Goal: Task Accomplishment & Management: Complete application form

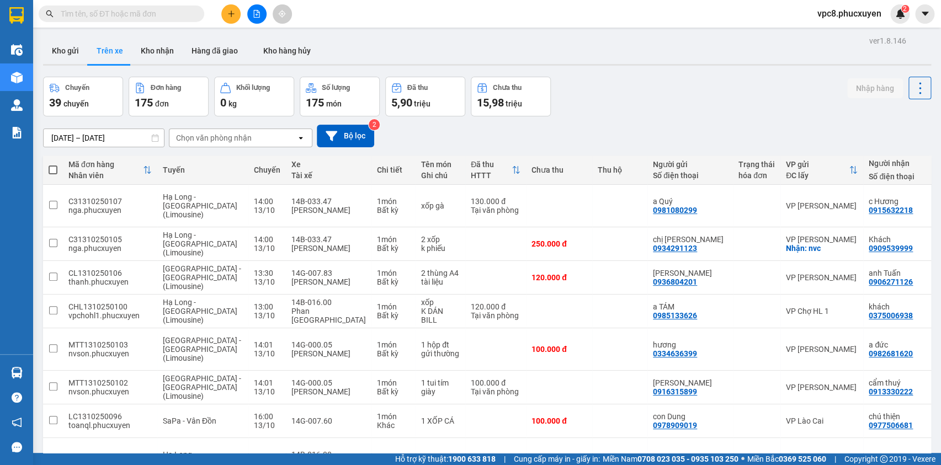
drag, startPoint x: 64, startPoint y: 54, endPoint x: 110, endPoint y: 61, distance: 46.9
click at [64, 54] on button "Kho gửi" at bounding box center [65, 51] width 45 height 26
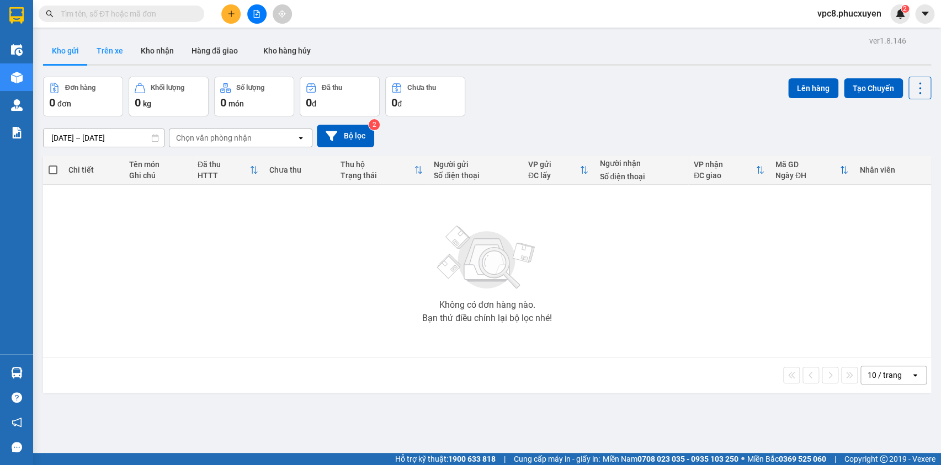
click at [110, 54] on button "Trên xe" at bounding box center [110, 51] width 44 height 26
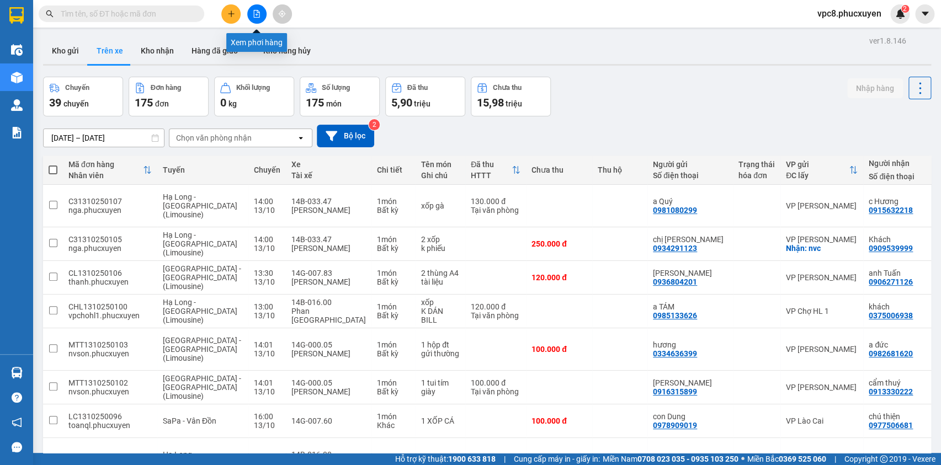
click at [257, 17] on icon "file-add" at bounding box center [257, 14] width 6 height 8
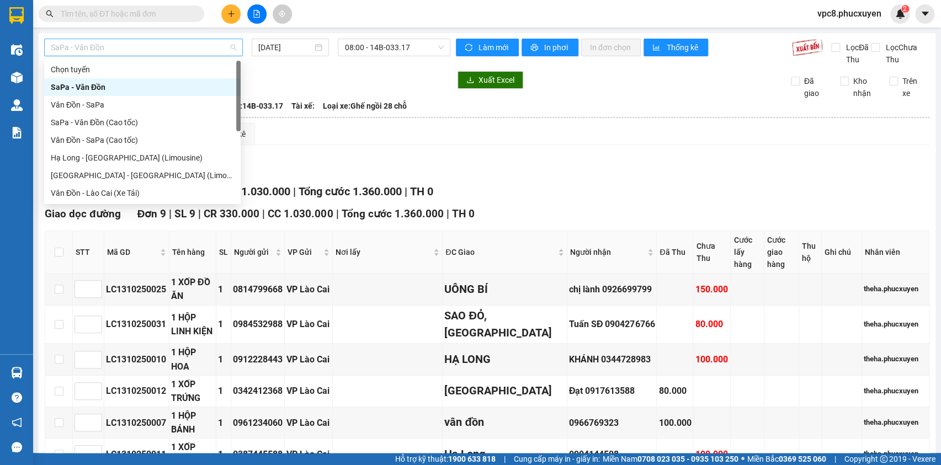
click at [186, 44] on span "SaPa - Vân Đồn" at bounding box center [143, 47] width 185 height 17
click at [157, 159] on div "Hạ Long - [GEOGRAPHIC_DATA] (Limousine)" at bounding box center [142, 158] width 183 height 12
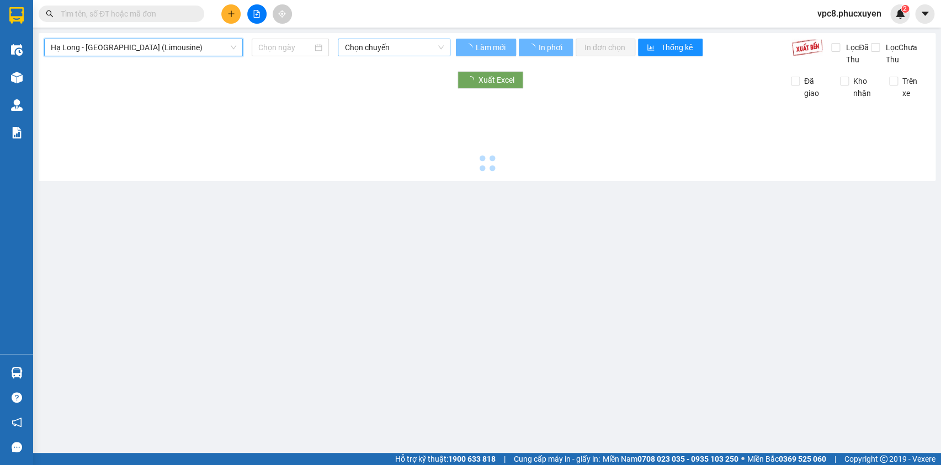
type input "[DATE]"
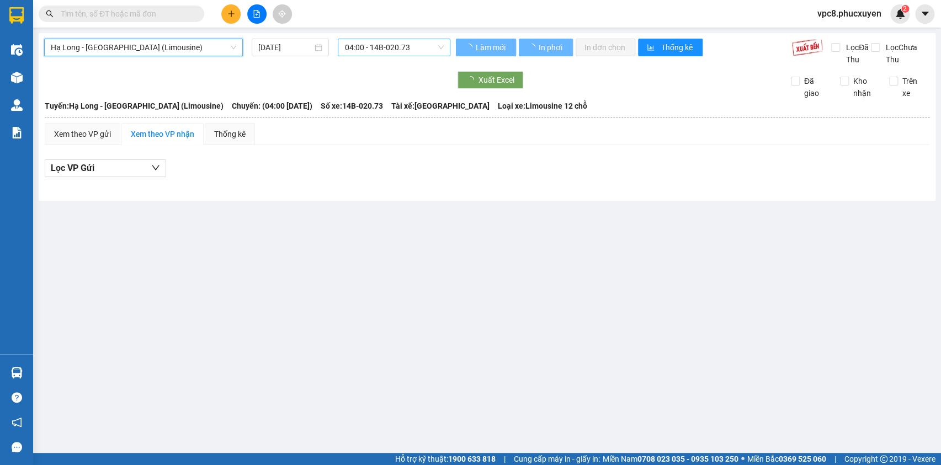
click at [395, 47] on span "04:00 - 14B-020.73" at bounding box center [393, 47] width 99 height 17
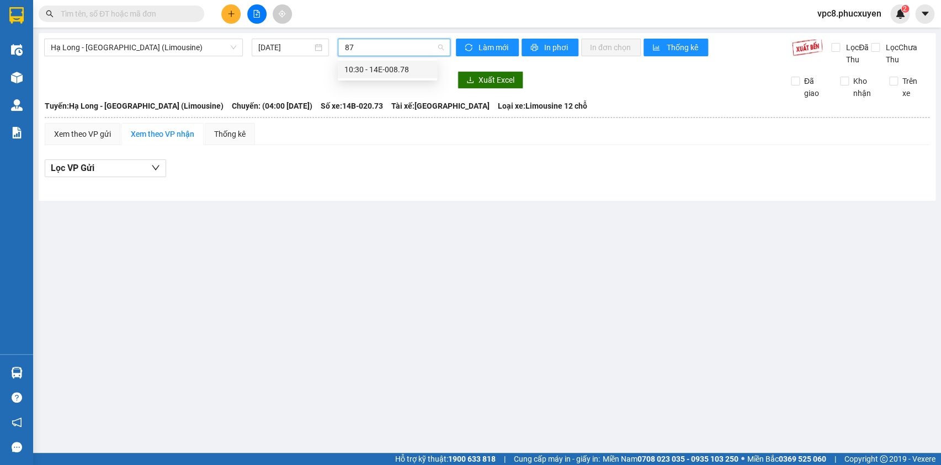
type input "878"
click at [398, 66] on div "10:30 - 14E-008.78" at bounding box center [387, 69] width 86 height 12
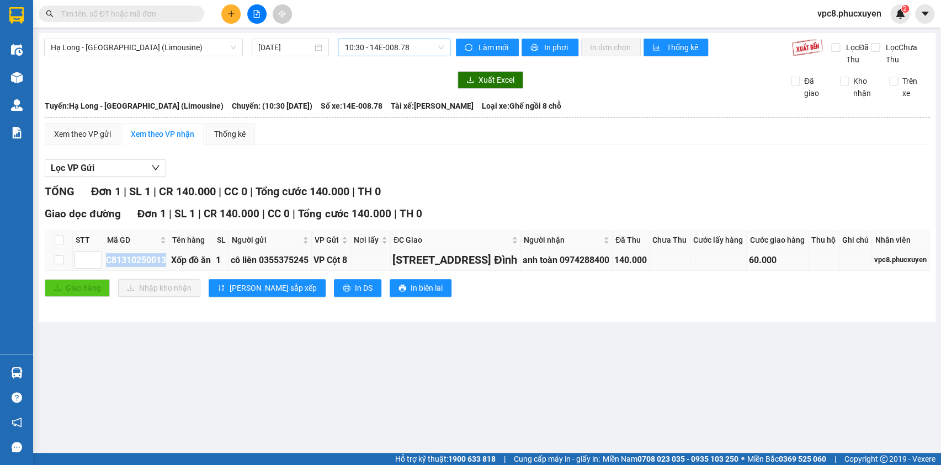
copy div "C81310250013"
drag, startPoint x: 167, startPoint y: 292, endPoint x: 107, endPoint y: 292, distance: 60.2
click at [107, 267] on div "C81310250013" at bounding box center [136, 260] width 61 height 14
click at [163, 12] on input "text" at bounding box center [126, 14] width 130 height 12
paste input "C81310250013"
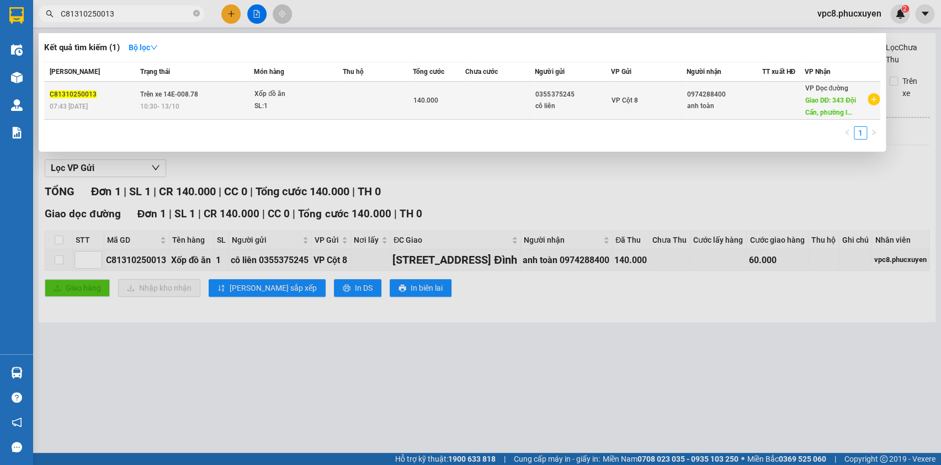
type input "C81310250013"
click at [505, 101] on td at bounding box center [500, 101] width 70 height 38
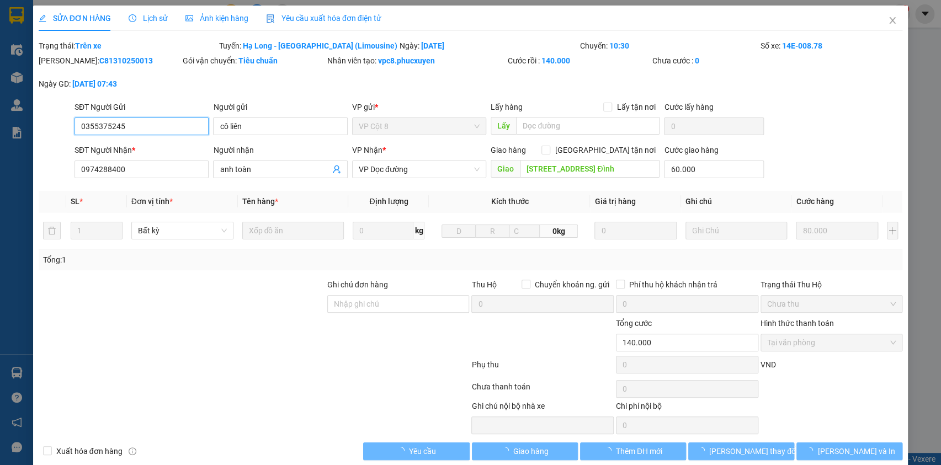
type input "0355375245"
type input "cô liên"
type input "0974288400"
type input "anh toàn"
type input "[STREET_ADDRESS] Đình"
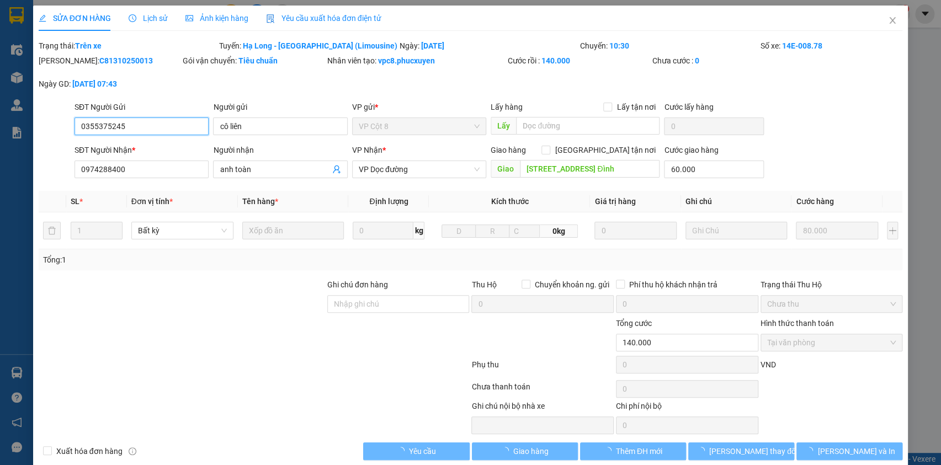
type input "60.000"
type input "0"
type input "140.000"
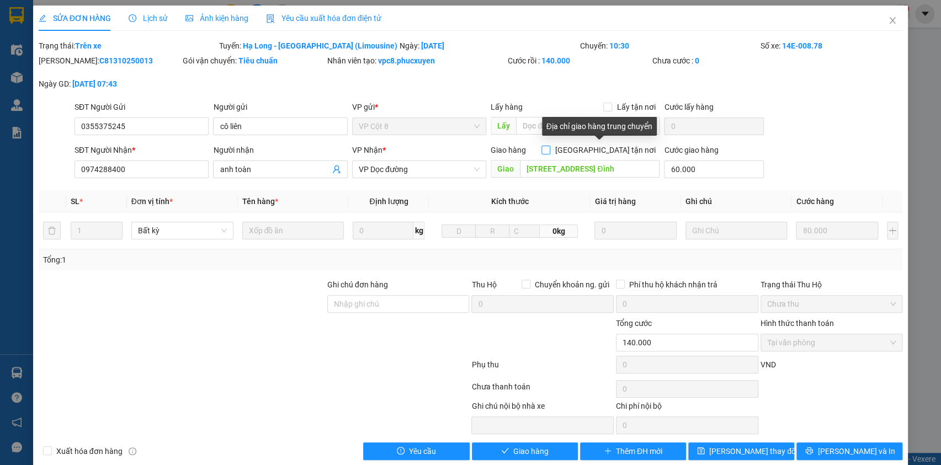
click at [549, 151] on input "[GEOGRAPHIC_DATA] tận nơi" at bounding box center [545, 150] width 8 height 8
checkbox input "true"
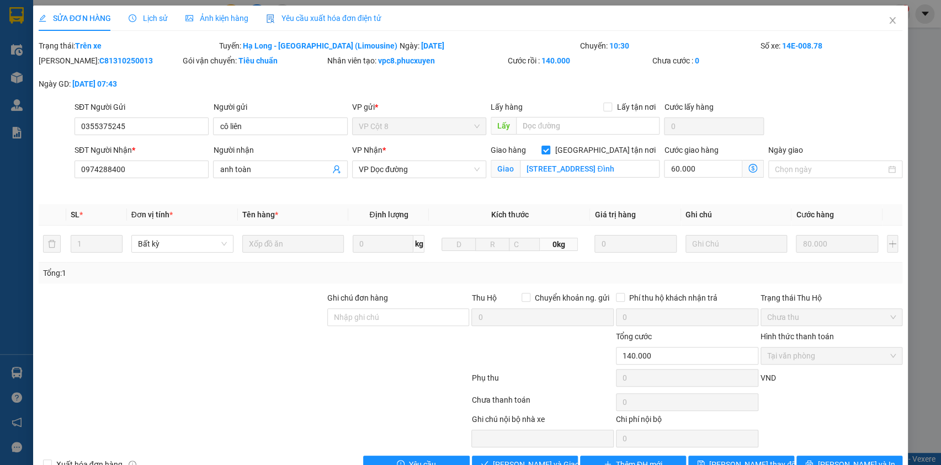
scroll to position [29, 0]
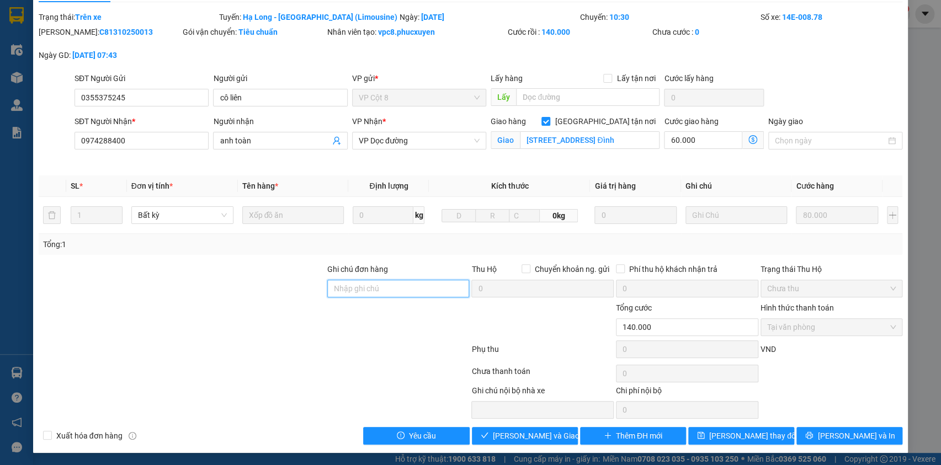
click at [378, 291] on input "Ghi chú đơn hàng" at bounding box center [398, 289] width 142 height 18
type input "lxe trả"
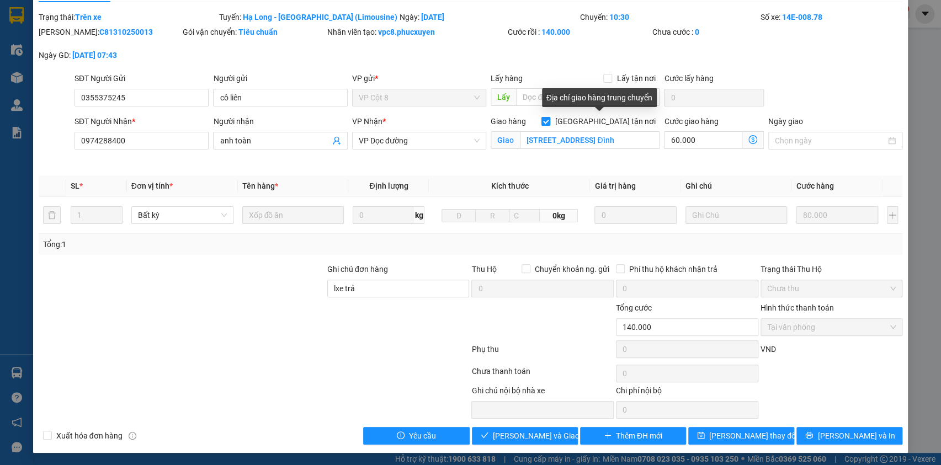
click at [549, 123] on input "[GEOGRAPHIC_DATA] tận nơi" at bounding box center [545, 121] width 8 height 8
checkbox input "false"
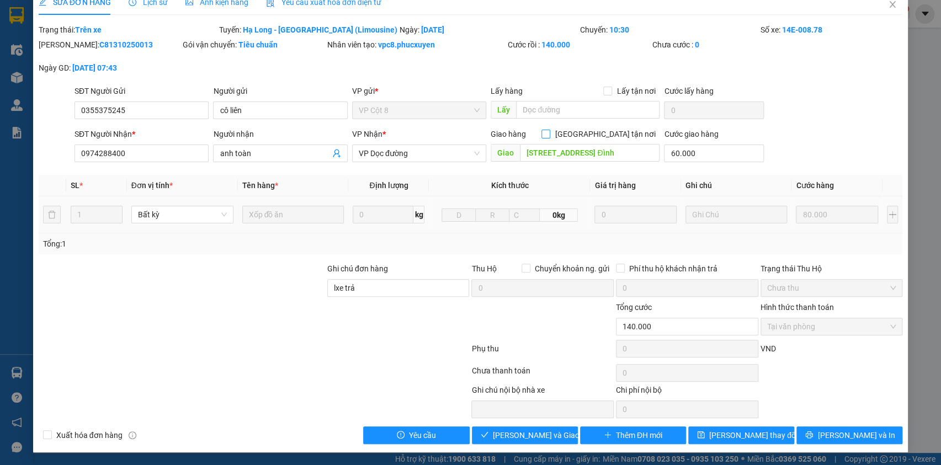
scroll to position [0, 0]
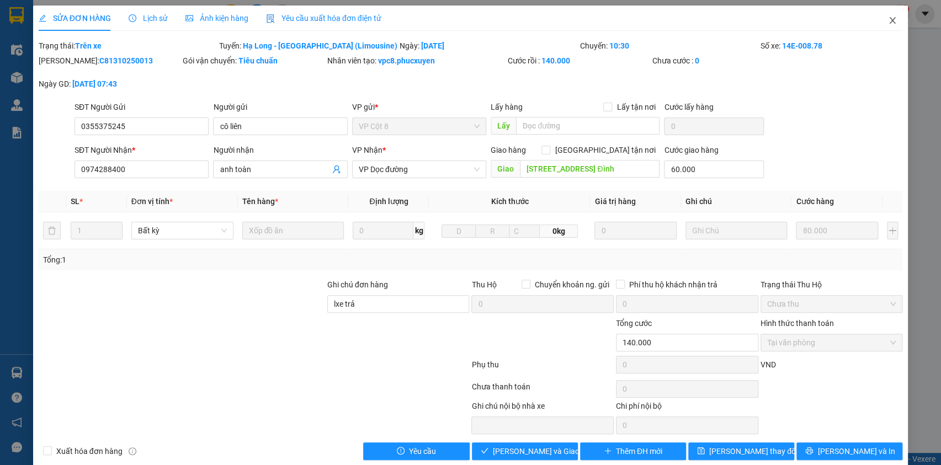
click at [888, 22] on icon "close" at bounding box center [892, 20] width 9 height 9
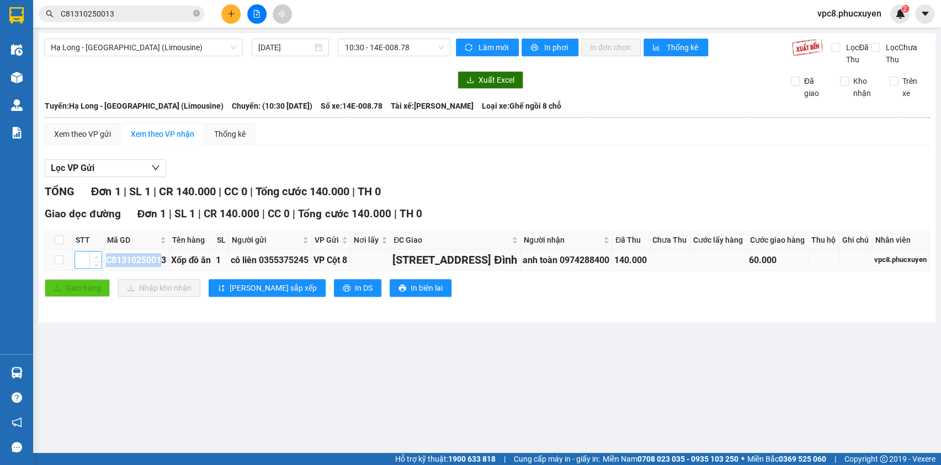
copy tr "C8131025001"
drag, startPoint x: 164, startPoint y: 290, endPoint x: 138, endPoint y: 204, distance: 90.1
click at [98, 271] on tr "C81310250013 Xốp đồ ăn 1 cô liên 0355375245 VP [STREET_ADDRESS] Đình anh toàn 0…" at bounding box center [487, 260] width 884 height 22
click at [150, 18] on input "C81310250013" at bounding box center [126, 14] width 130 height 12
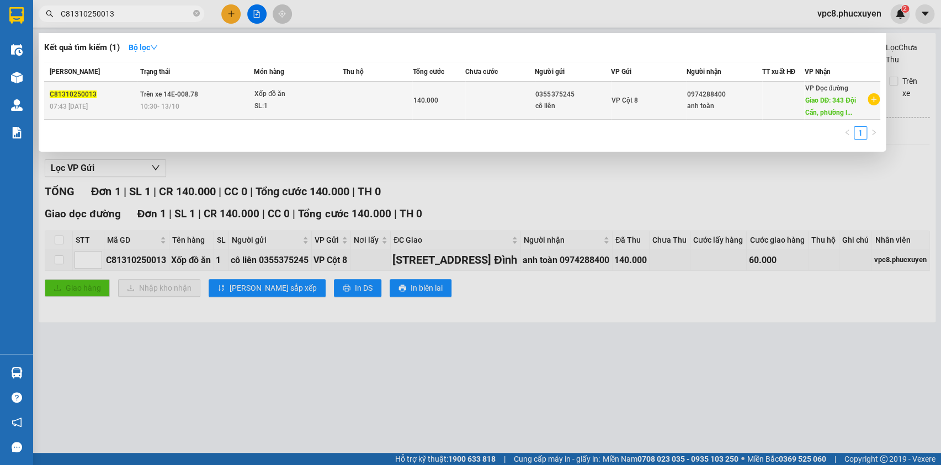
click at [251, 105] on div "10:30 [DATE]" at bounding box center [196, 106] width 113 height 12
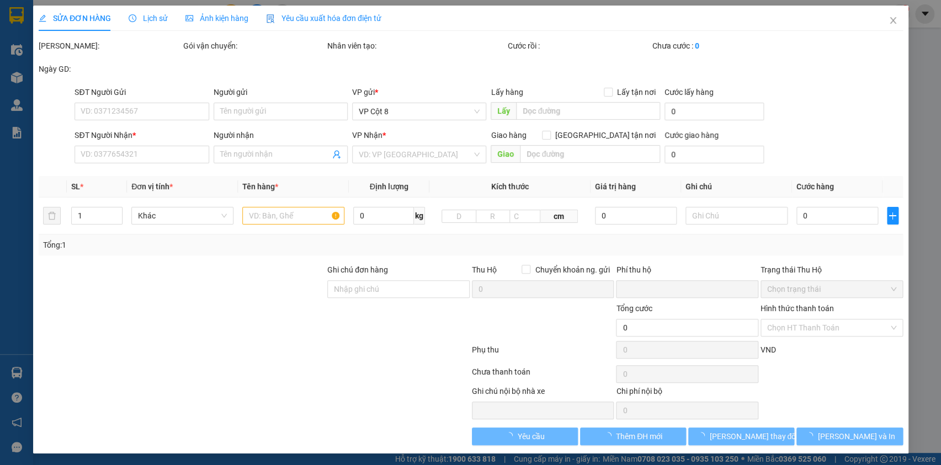
type input "0355375245"
type input "cô liên"
type input "0974288400"
type input "anh toàn"
type input "[STREET_ADDRESS] Đình"
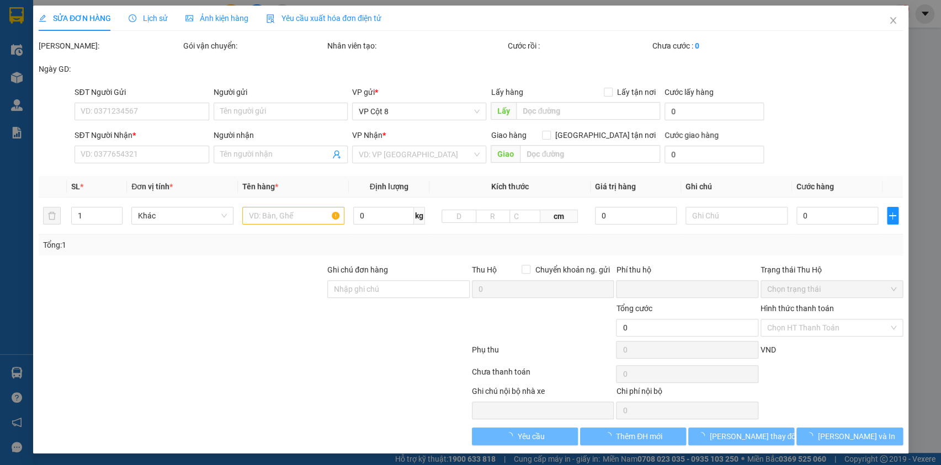
type input "60.000"
type input "0"
type input "140.000"
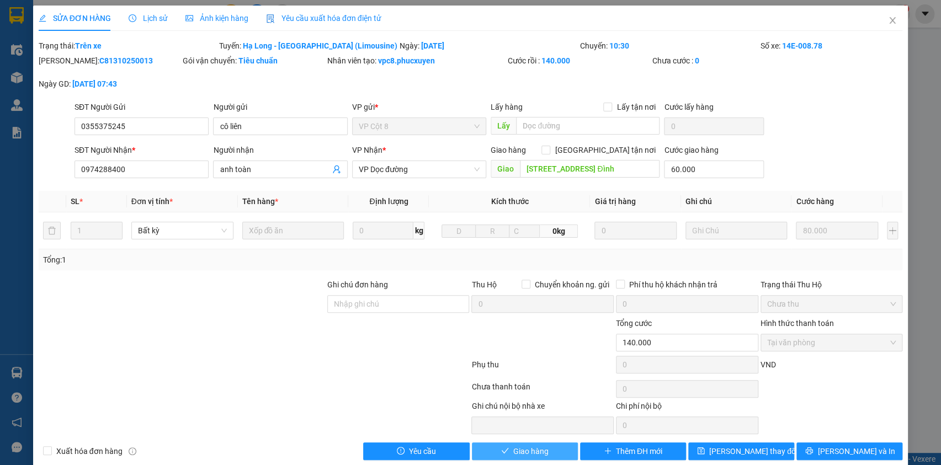
click at [523, 451] on span "Giao hàng" at bounding box center [530, 451] width 35 height 12
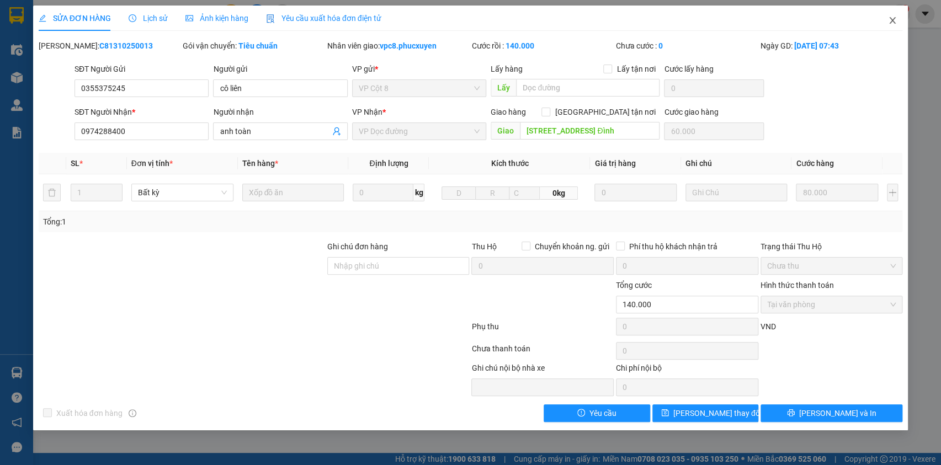
click at [890, 20] on icon "close" at bounding box center [892, 20] width 9 height 9
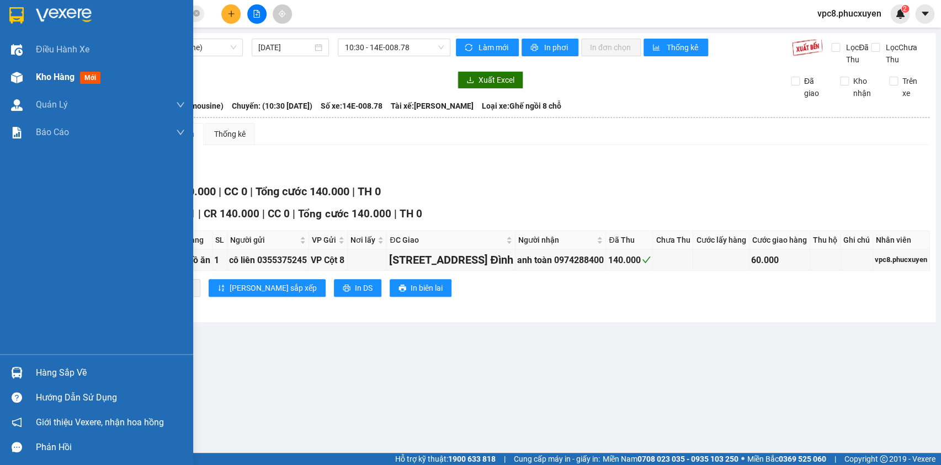
click at [38, 81] on span "Kho hàng" at bounding box center [55, 77] width 39 height 10
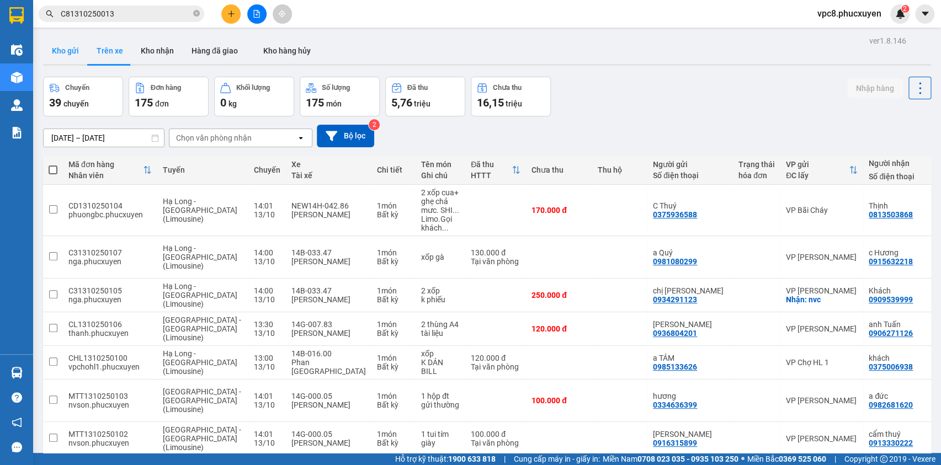
click at [62, 48] on button "Kho gửi" at bounding box center [65, 51] width 45 height 26
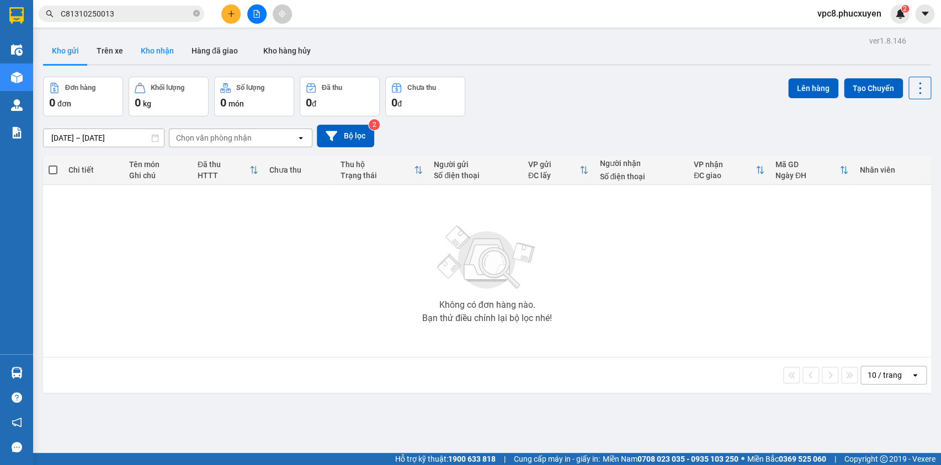
click at [154, 45] on button "Kho nhận" at bounding box center [157, 51] width 51 height 26
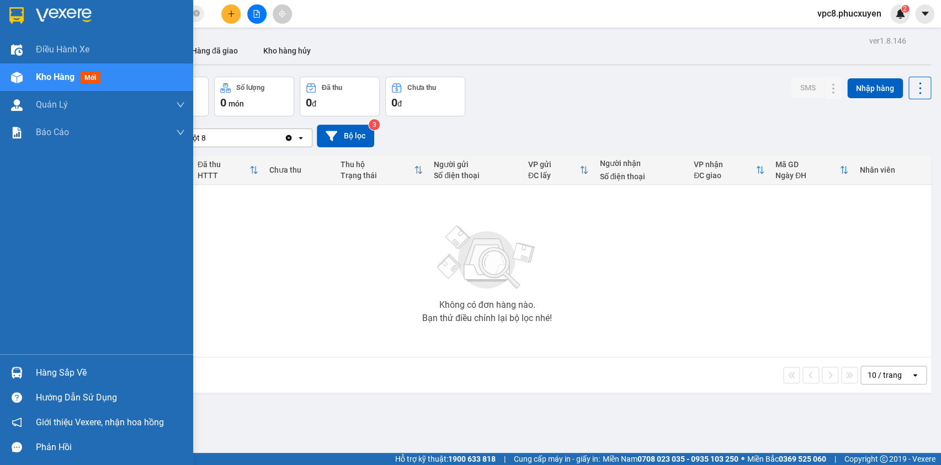
click at [14, 364] on div at bounding box center [16, 372] width 19 height 19
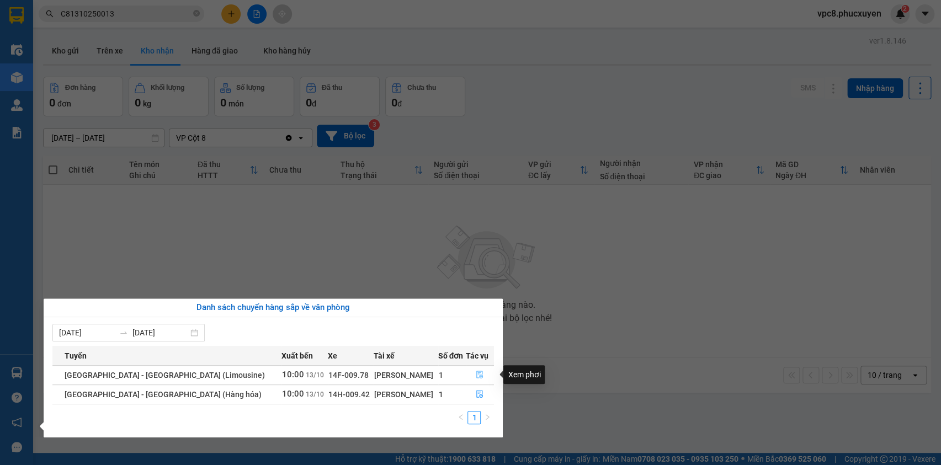
click at [478, 376] on icon "file-done" at bounding box center [480, 375] width 7 height 8
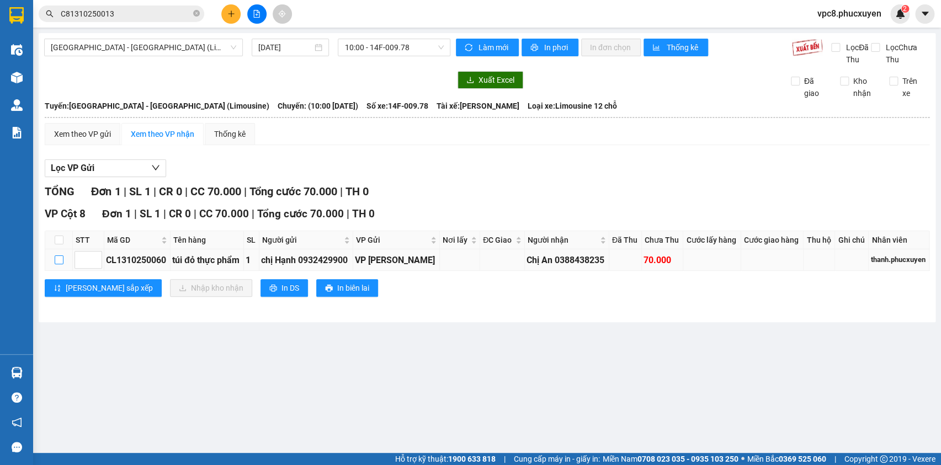
click at [62, 264] on input "checkbox" at bounding box center [59, 260] width 9 height 9
checkbox input "true"
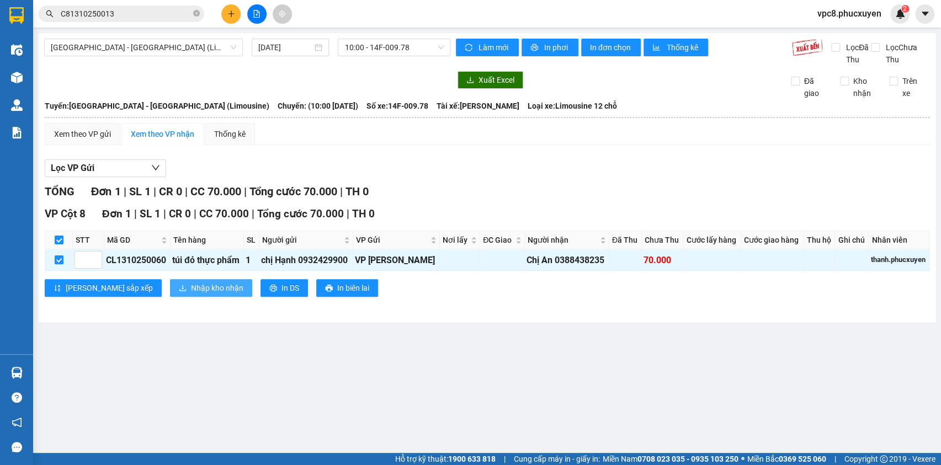
click at [191, 294] on span "Nhập kho nhận" at bounding box center [217, 288] width 52 height 12
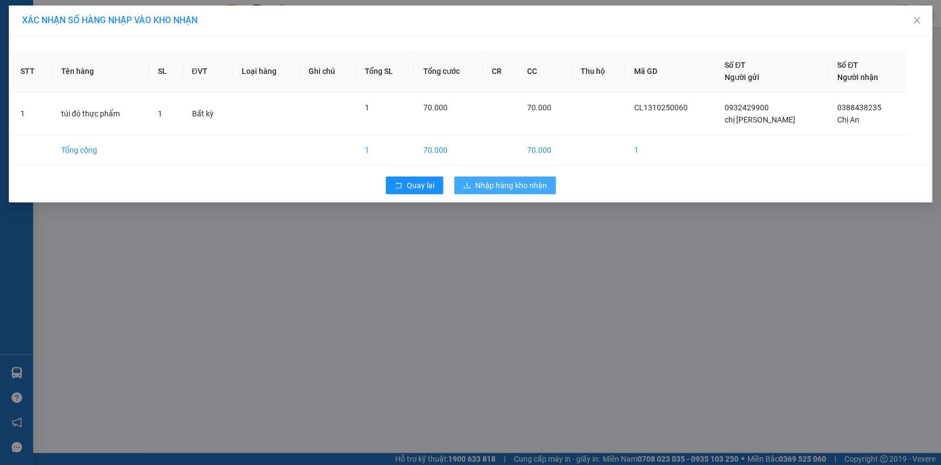
click at [504, 183] on span "Nhập hàng kho nhận" at bounding box center [511, 185] width 72 height 12
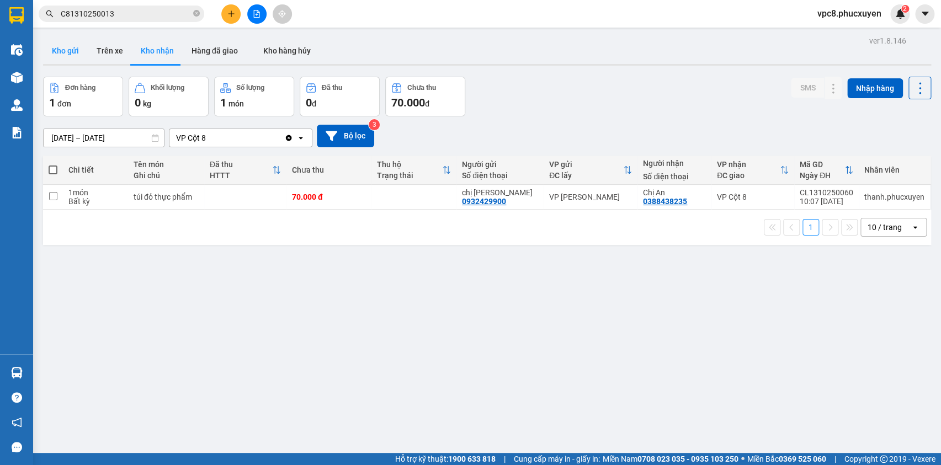
click at [71, 50] on button "Kho gửi" at bounding box center [65, 51] width 45 height 26
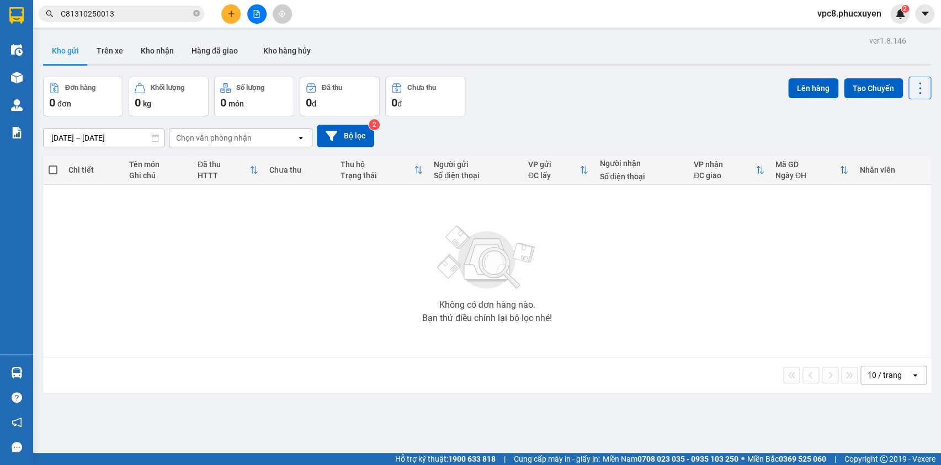
click at [543, 64] on div at bounding box center [487, 65] width 888 height 2
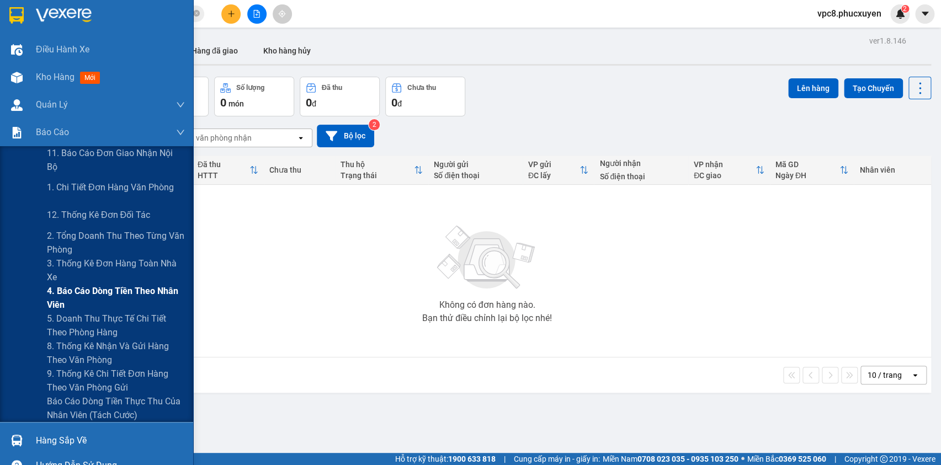
click at [120, 295] on span "4. Báo cáo dòng tiền theo nhân viên" at bounding box center [116, 298] width 138 height 28
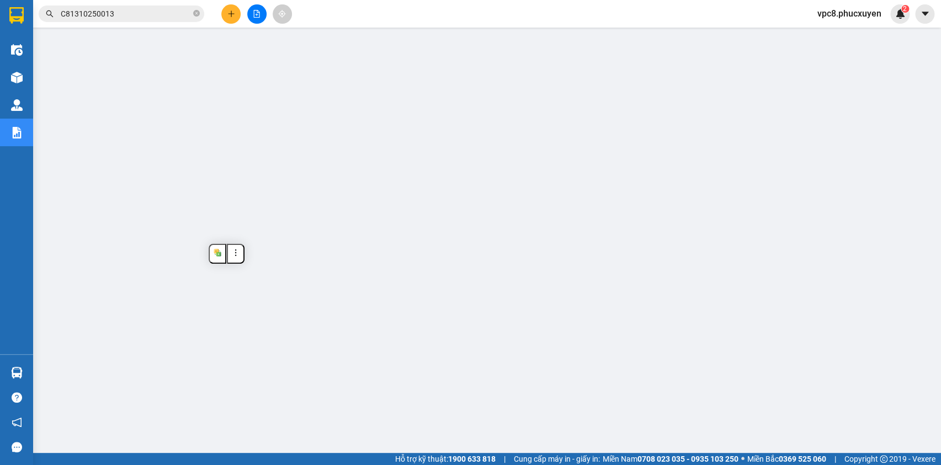
click at [125, 18] on input "C81310250013" at bounding box center [126, 14] width 130 height 12
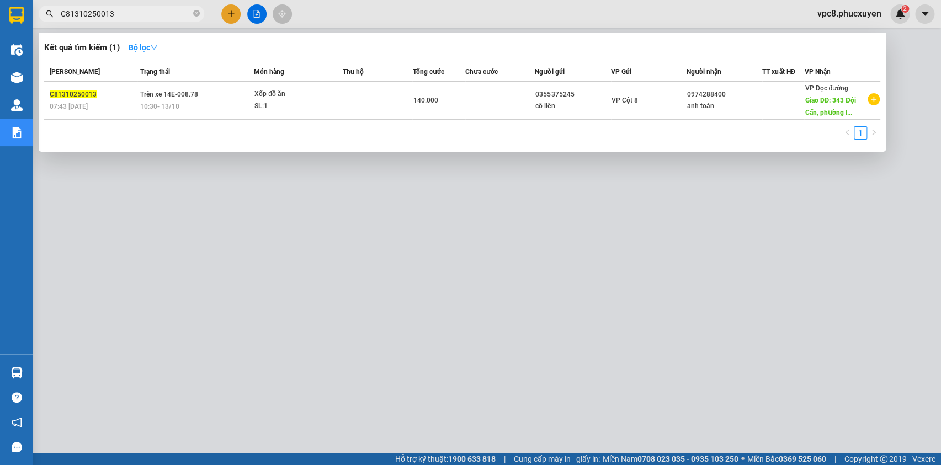
click at [125, 18] on input "C81310250013" at bounding box center [126, 14] width 130 height 12
paste input "01025060"
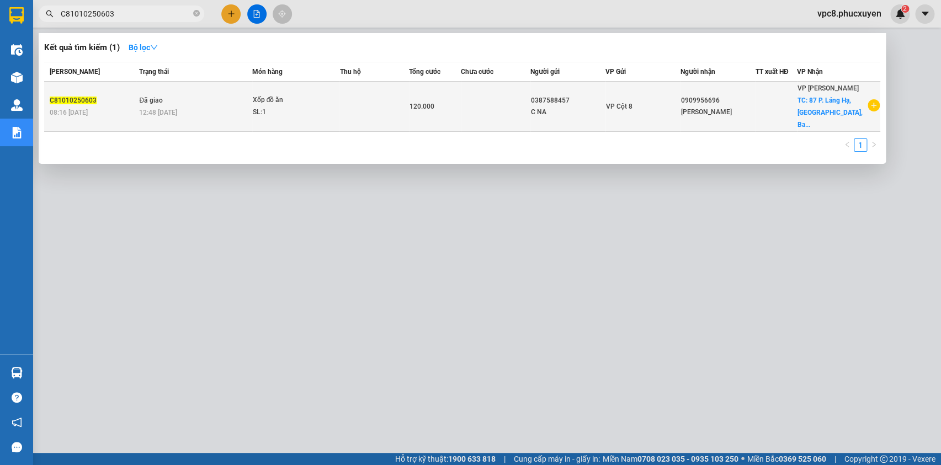
type input "C81010250603"
click at [439, 99] on td "120.000" at bounding box center [435, 107] width 52 height 50
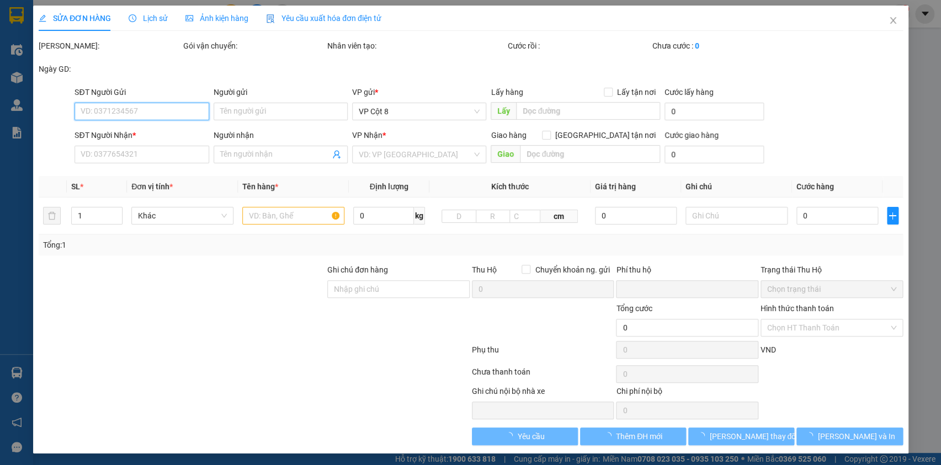
type input "0387588457"
type input "C NA"
type input "0909956696"
type input "[PERSON_NAME]"
checkbox input "true"
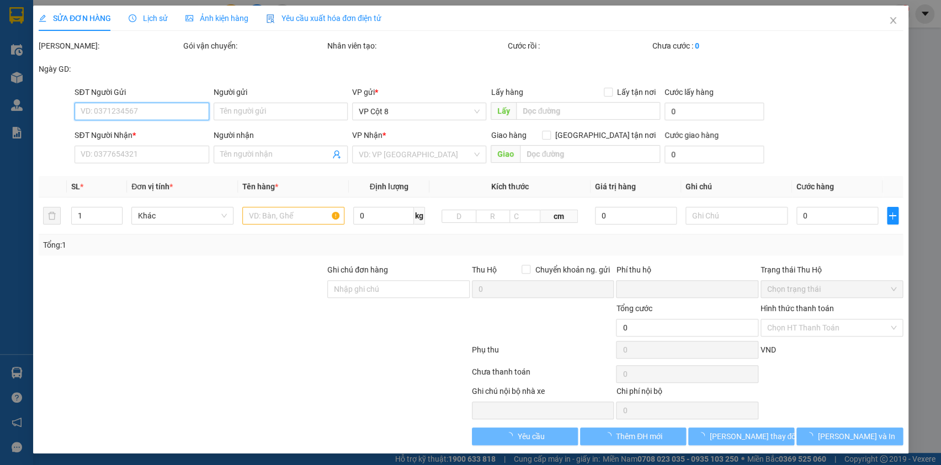
type input "87 P. [GEOGRAPHIC_DATA], [GEOGRAPHIC_DATA], [GEOGRAPHIC_DATA], [GEOGRAPHIC_DATA…"
type input "50.000"
type input "0"
type input "120.000"
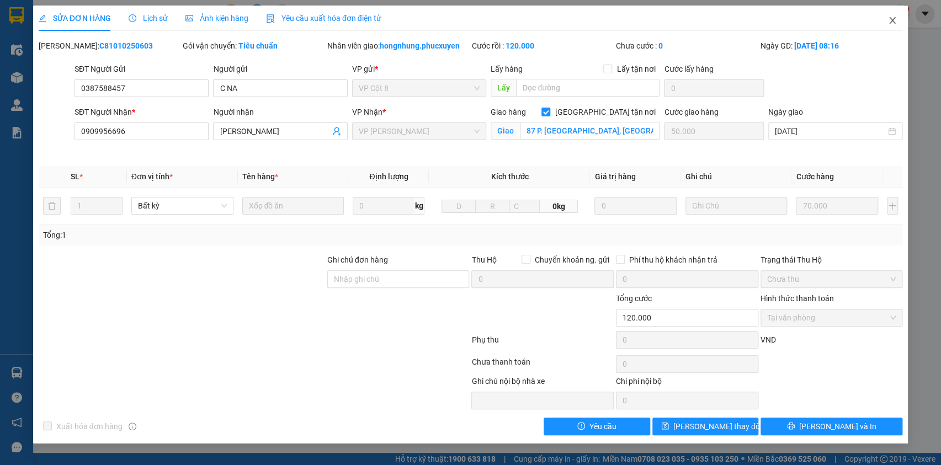
click at [893, 23] on icon "close" at bounding box center [893, 20] width 6 height 7
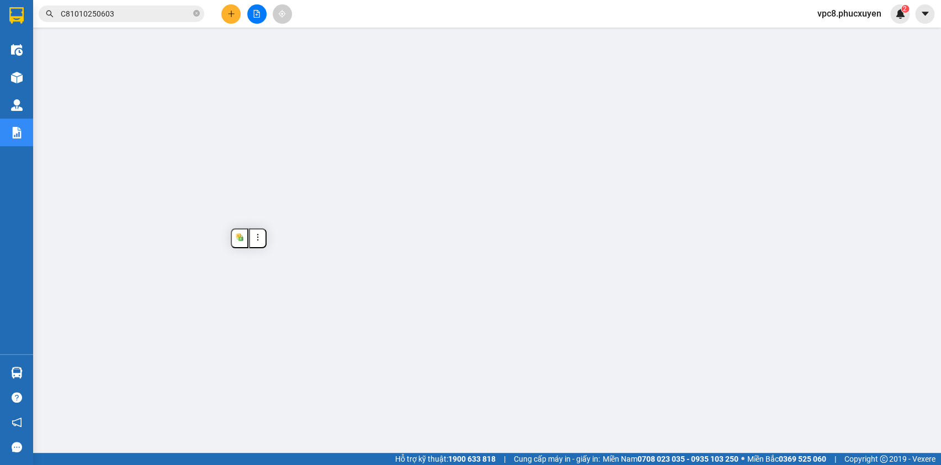
click at [145, 17] on input "C81010250603" at bounding box center [126, 14] width 130 height 12
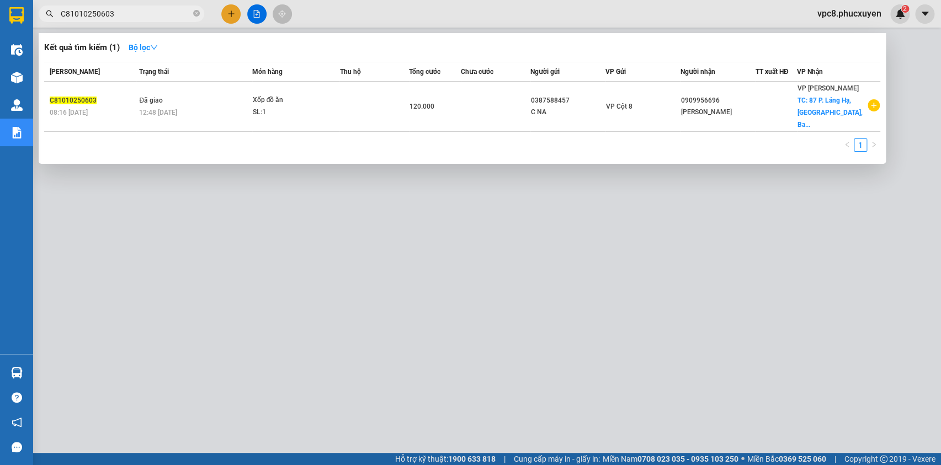
click at [145, 17] on input "C81010250603" at bounding box center [126, 14] width 130 height 12
paste input "MK0910250567"
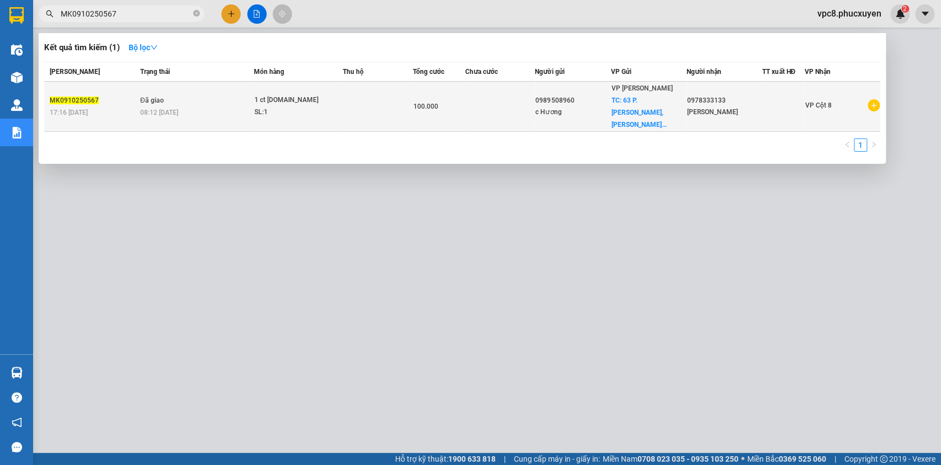
type input "MK0910250567"
click at [409, 104] on td at bounding box center [378, 107] width 70 height 50
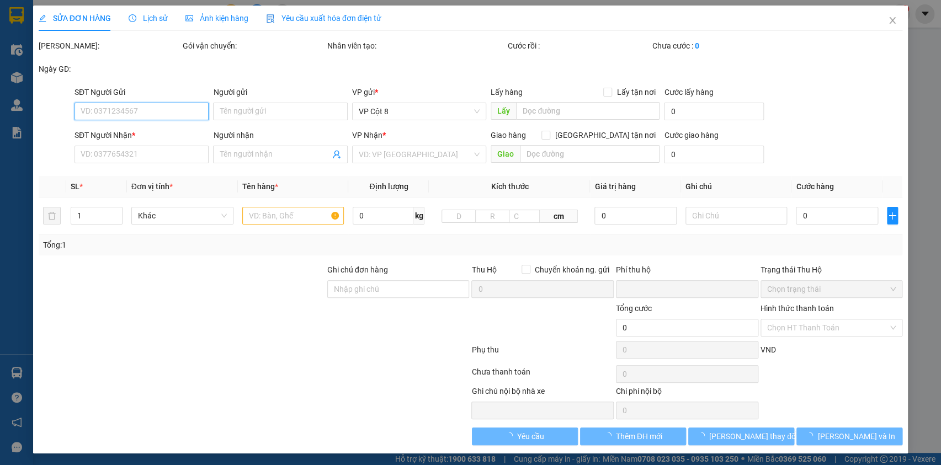
type input "0989508960"
type input "c Hương"
checkbox input "true"
type input "63 P. [PERSON_NAME], [PERSON_NAME], [GEOGRAPHIC_DATA], [GEOGRAPHIC_DATA], [GEOG…"
type input "50.000"
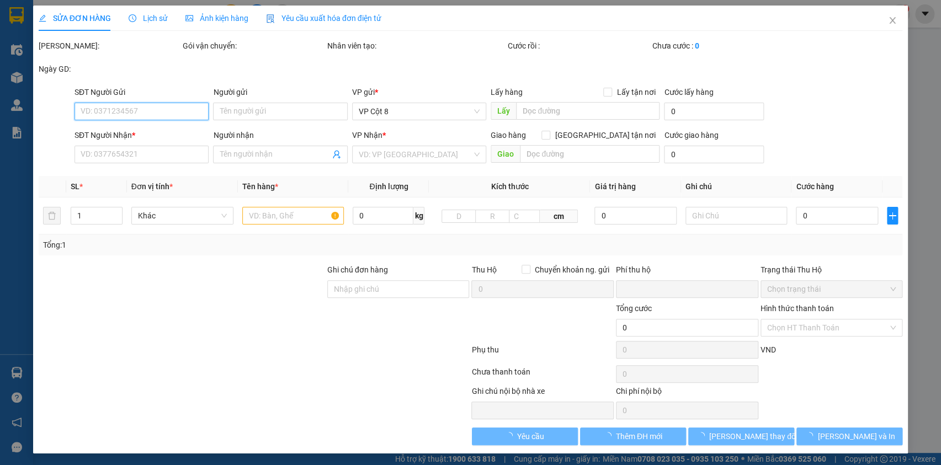
type input "0978333133"
type input "[PERSON_NAME]"
type input "0"
type input "100.000"
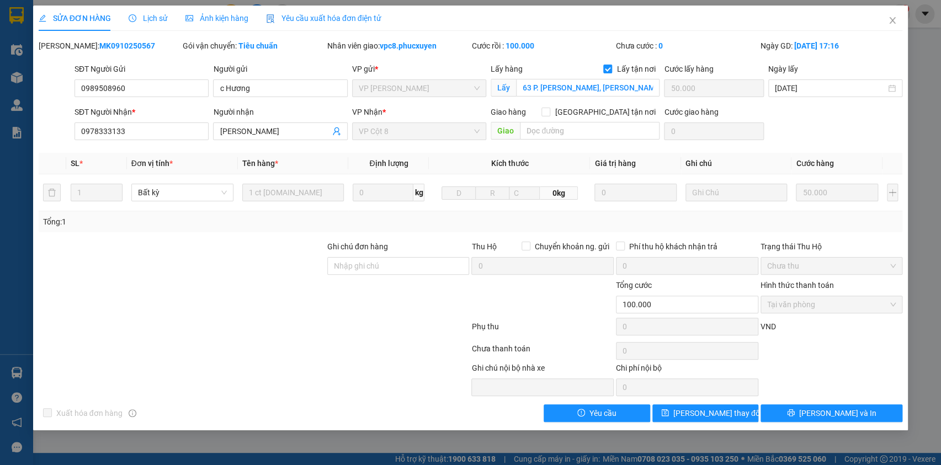
click at [147, 15] on span "Lịch sử" at bounding box center [148, 18] width 39 height 9
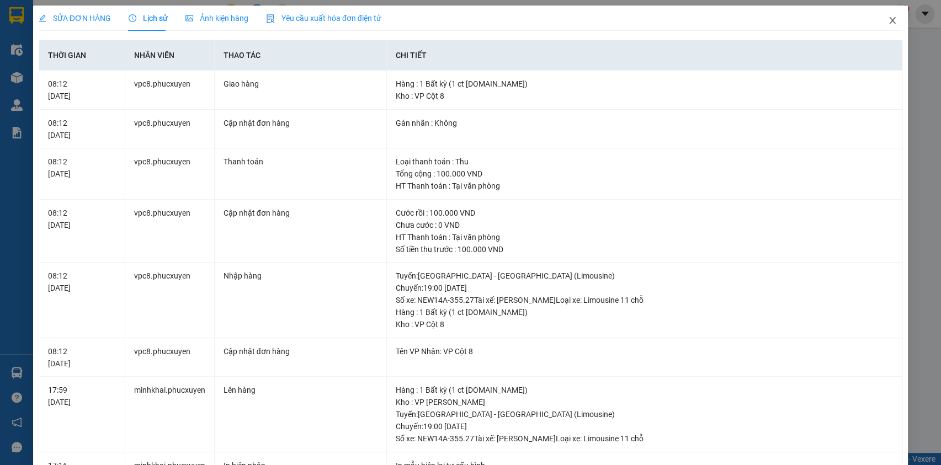
click at [888, 22] on icon "close" at bounding box center [892, 20] width 9 height 9
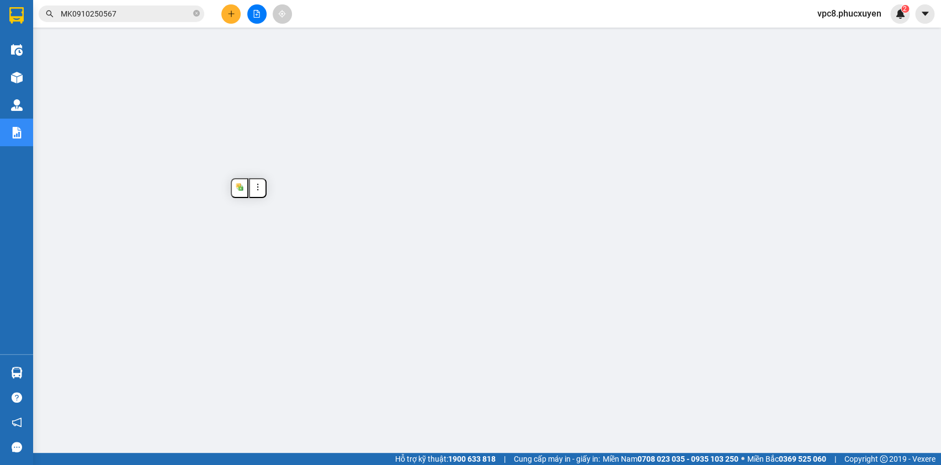
click at [127, 16] on input "MK0910250567" at bounding box center [126, 14] width 130 height 12
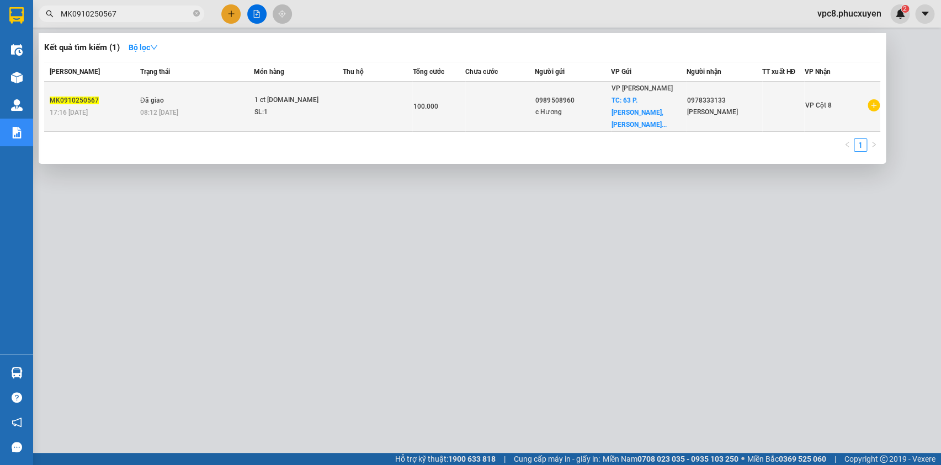
click at [321, 107] on div "SL: 1" at bounding box center [295, 113] width 83 height 12
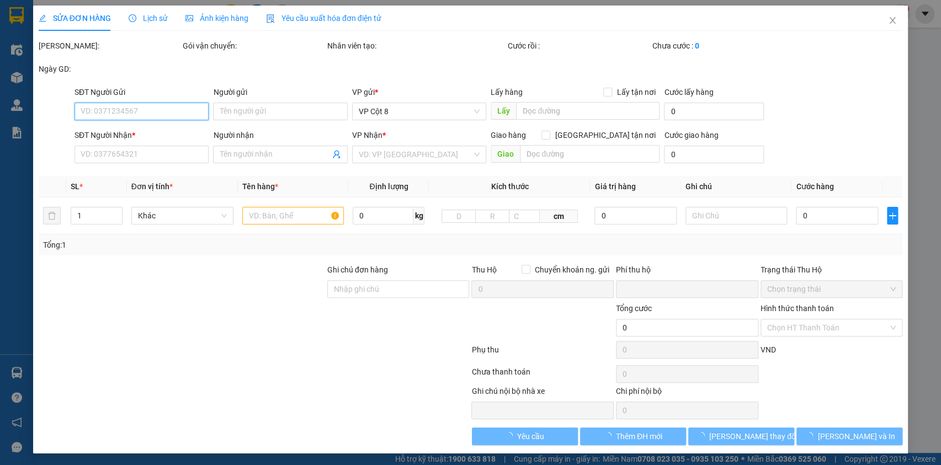
type input "0989508960"
type input "c Hương"
checkbox input "true"
type input "63 P. [PERSON_NAME], [PERSON_NAME], [GEOGRAPHIC_DATA], [GEOGRAPHIC_DATA], [GEOG…"
type input "50.000"
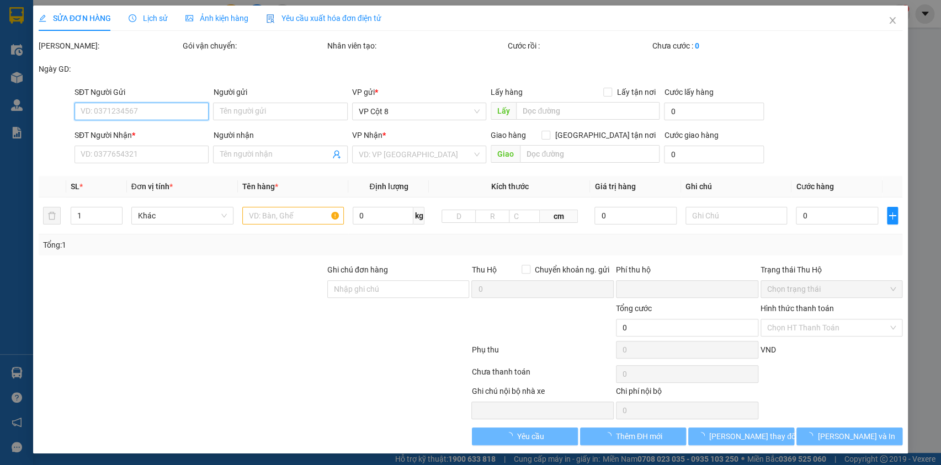
type input "0978333133"
type input "[PERSON_NAME]"
type input "0"
type input "100.000"
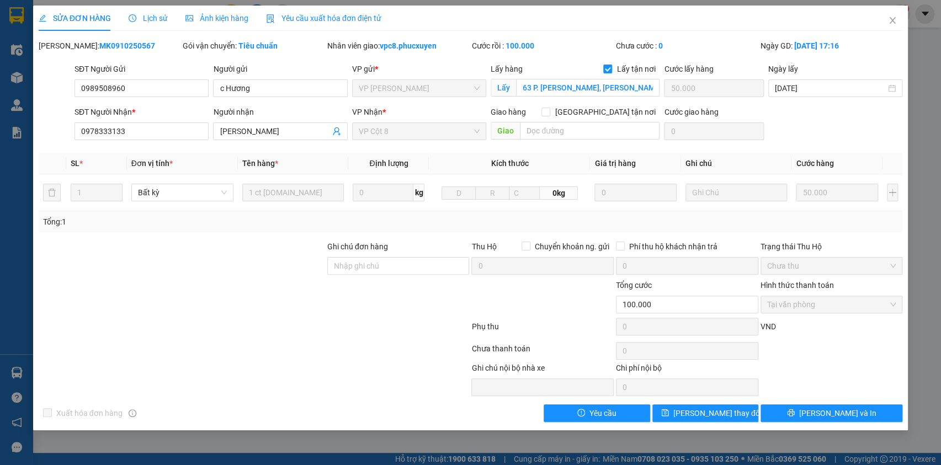
click at [837, 121] on div "SĐT Người Nhận * 0978333133 Người nhận Anh Mạnh Veston VP Nhận * VP Cột 8 Giao …" at bounding box center [488, 125] width 832 height 39
click at [141, 15] on span "Lịch sử" at bounding box center [148, 18] width 39 height 9
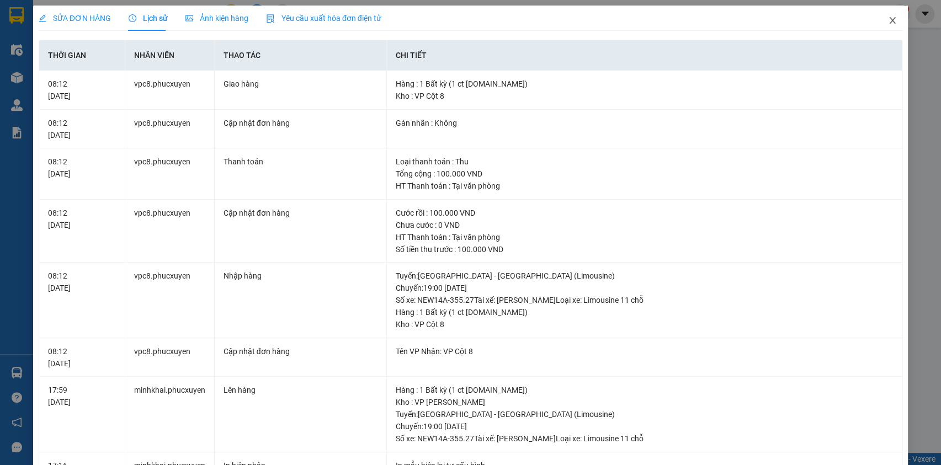
click at [879, 26] on span "Close" at bounding box center [892, 21] width 31 height 31
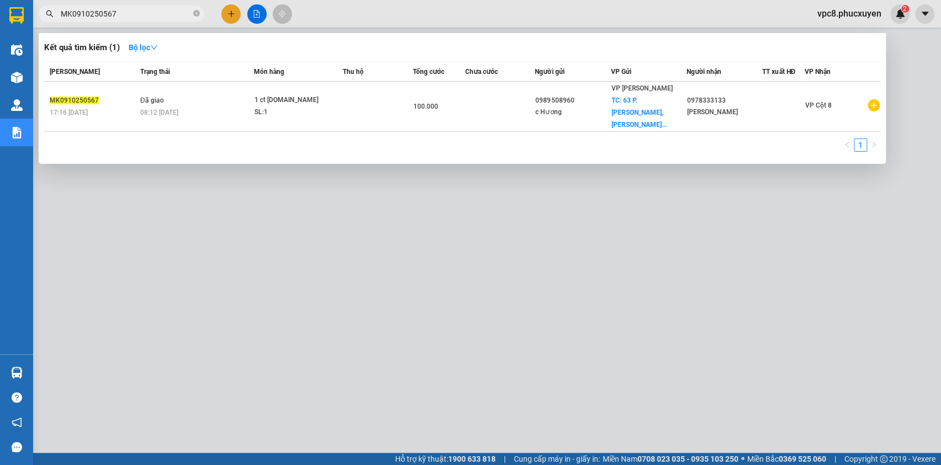
click at [150, 14] on input "MK0910250567" at bounding box center [126, 14] width 130 height 12
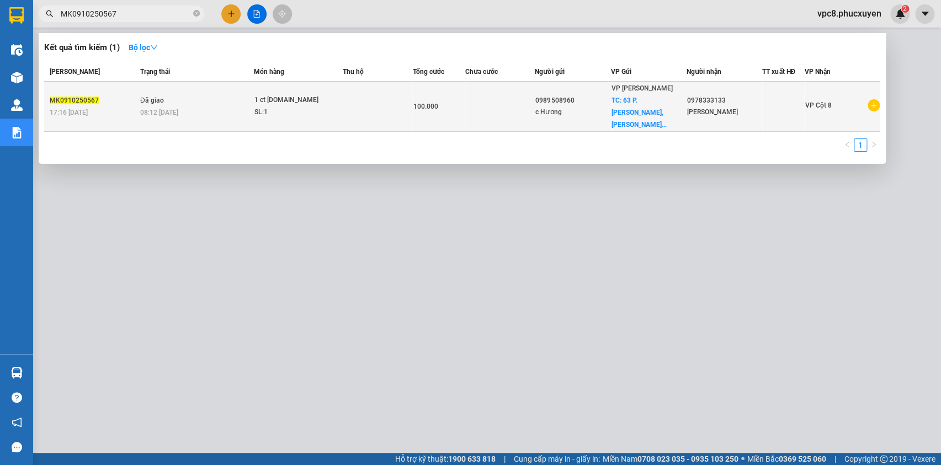
click at [315, 98] on div "1 ct [DOMAIN_NAME]" at bounding box center [295, 100] width 83 height 12
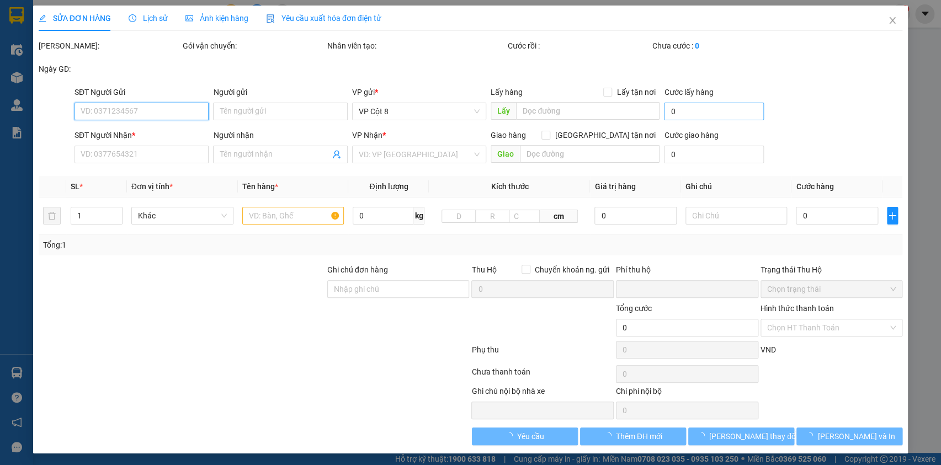
type input "0989508960"
type input "c Hương"
checkbox input "true"
type input "63 P. [PERSON_NAME], [PERSON_NAME], [GEOGRAPHIC_DATA], [GEOGRAPHIC_DATA], [GEOG…"
type input "50.000"
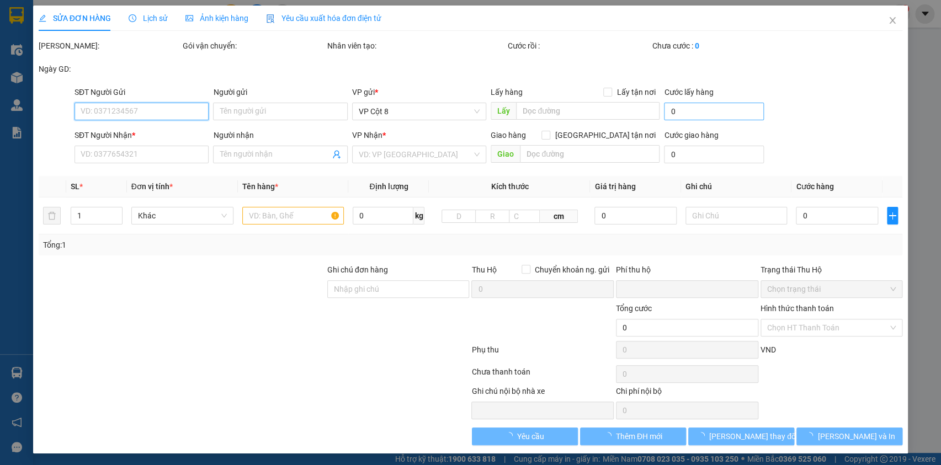
type input "0978333133"
type input "[PERSON_NAME]"
type input "0"
type input "100.000"
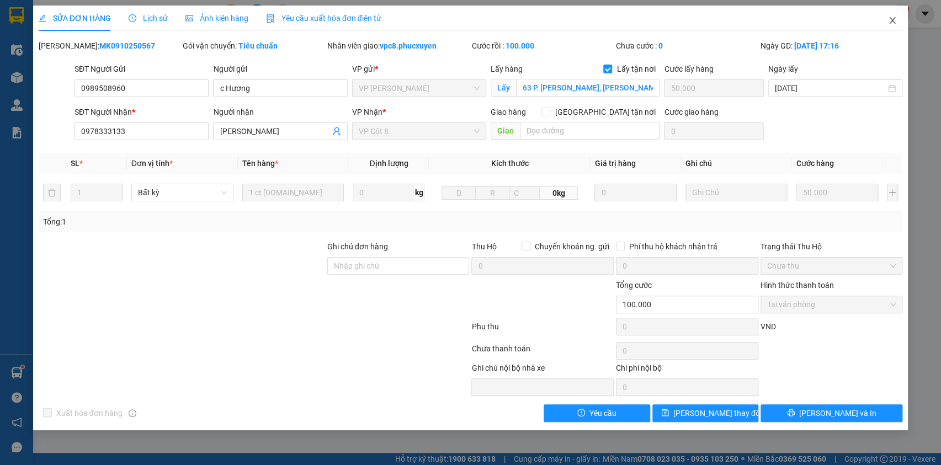
click at [893, 21] on icon "close" at bounding box center [892, 20] width 9 height 9
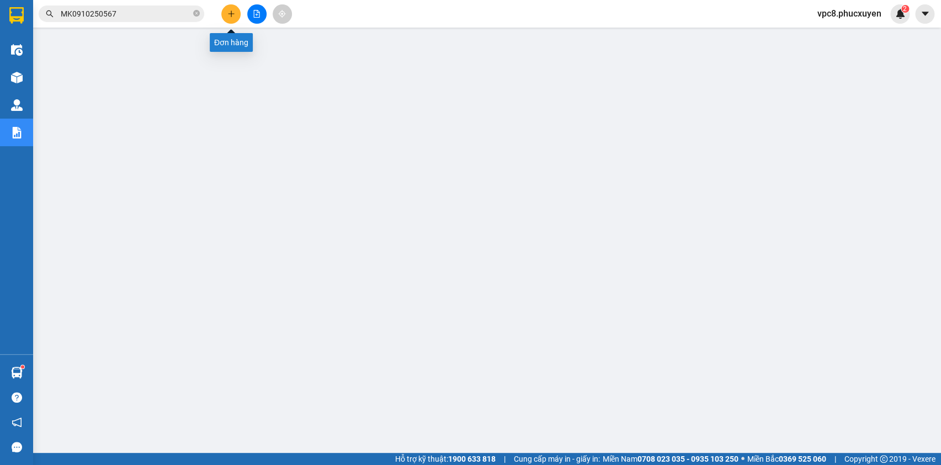
click at [230, 12] on icon "plus" at bounding box center [231, 14] width 8 height 8
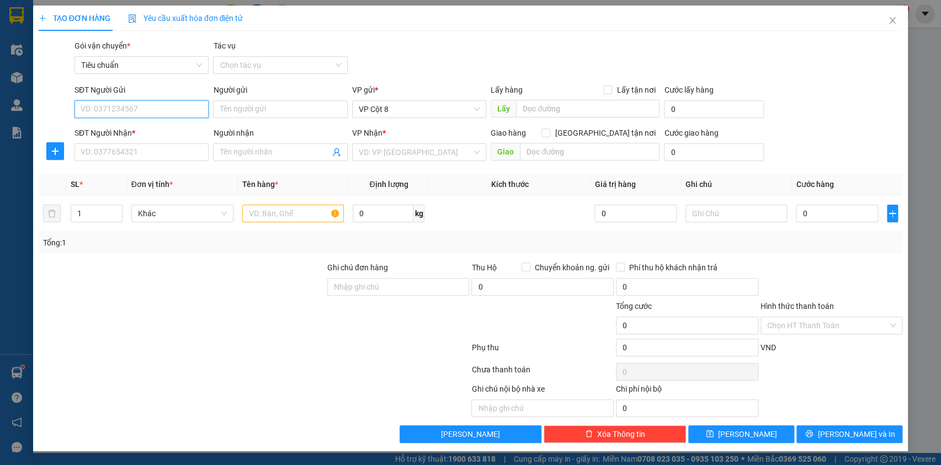
click at [148, 113] on input "SĐT Người Gửi" at bounding box center [142, 109] width 134 height 18
type input "0981933339"
click at [228, 109] on input "Người gửi" at bounding box center [280, 109] width 134 height 18
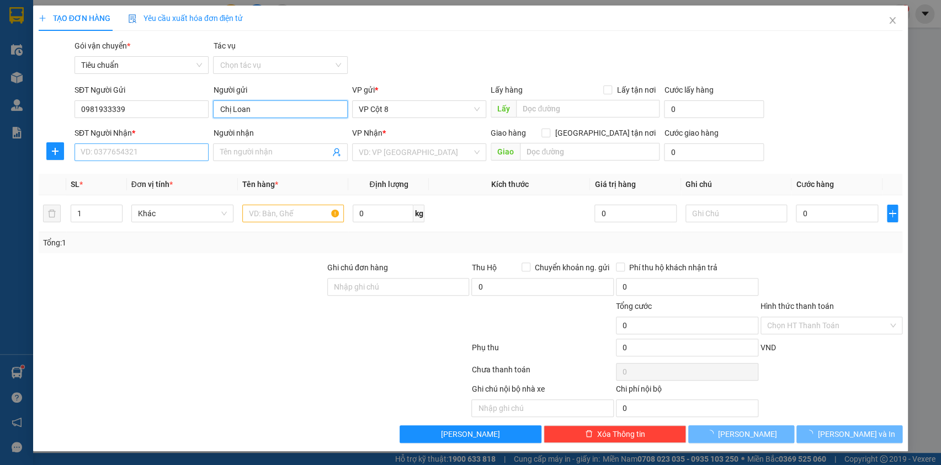
type input "Chị Loan"
click at [121, 148] on input "SĐT Người Nhận *" at bounding box center [142, 152] width 134 height 18
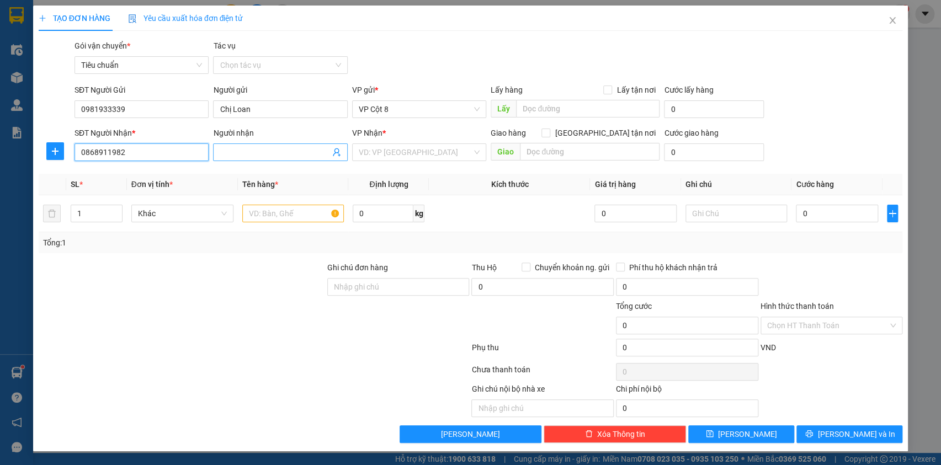
type input "0868911982"
click at [262, 153] on input "Người nhận" at bounding box center [275, 152] width 110 height 12
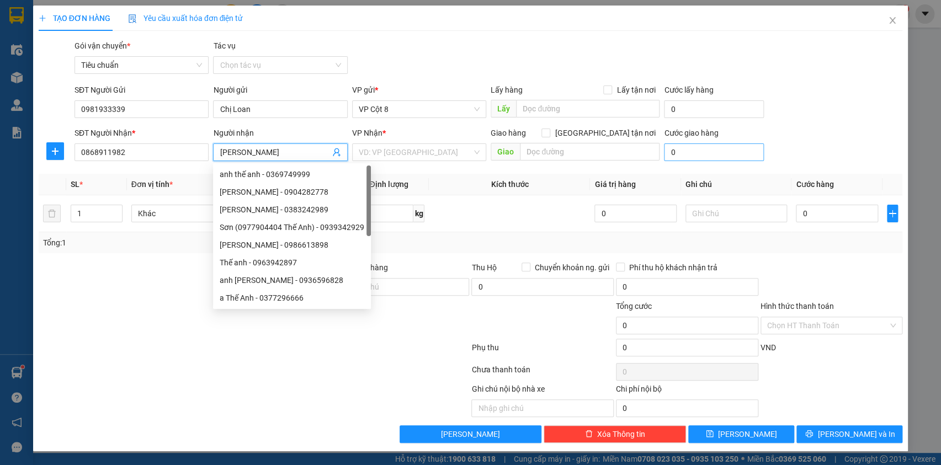
type input "[PERSON_NAME]"
click at [726, 147] on input "0" at bounding box center [714, 152] width 100 height 18
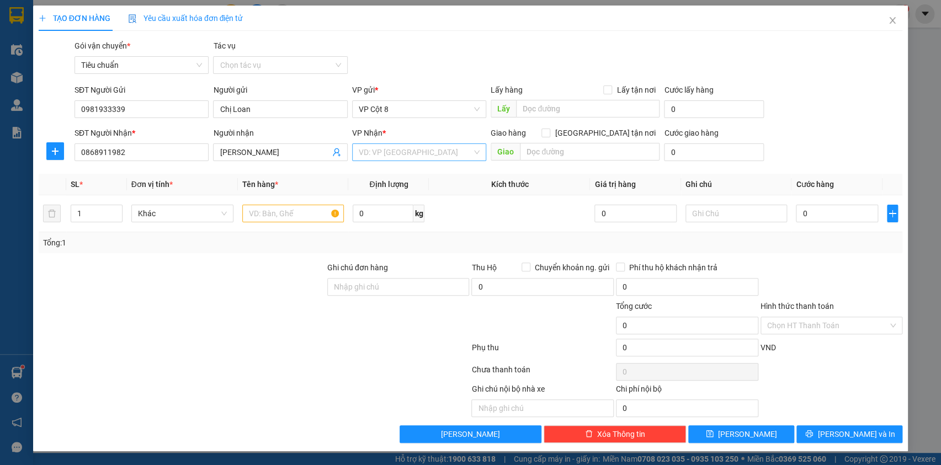
click at [417, 151] on input "search" at bounding box center [415, 152] width 113 height 17
type input "cổ"
click at [402, 196] on div "VP [PERSON_NAME]" at bounding box center [419, 192] width 121 height 12
click at [305, 211] on input "text" at bounding box center [293, 214] width 102 height 18
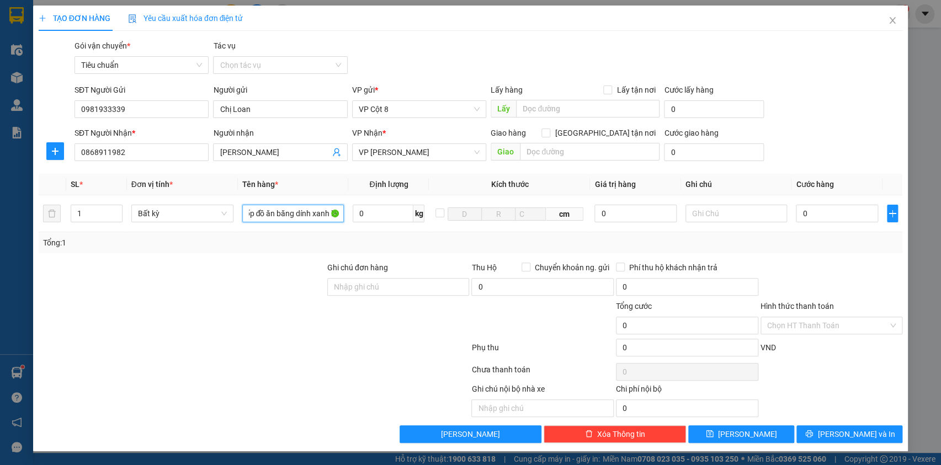
type input "Xốp đồ ăn băng dính xanh lá"
click at [843, 74] on div "Gói vận chuyển * Tiêu chuẩn Tác vụ Chọn tác vụ" at bounding box center [488, 59] width 832 height 39
click at [833, 215] on input "0" at bounding box center [837, 214] width 82 height 18
type input "7"
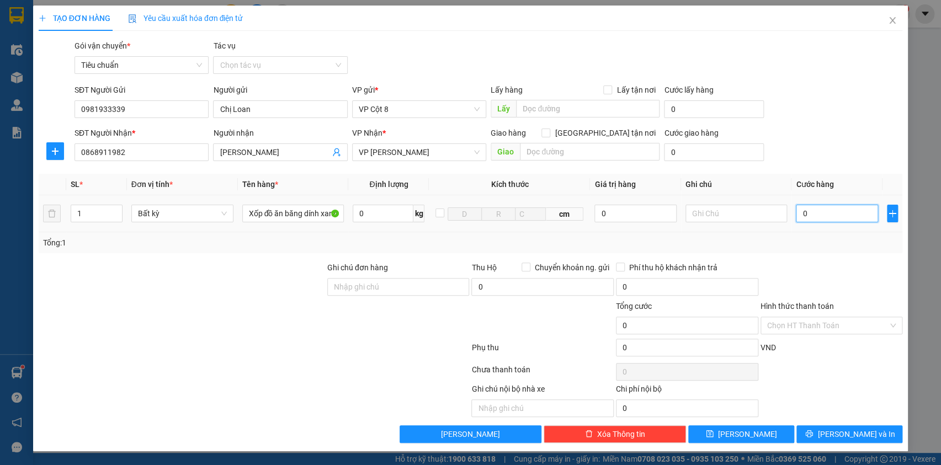
type input "7"
type input "70"
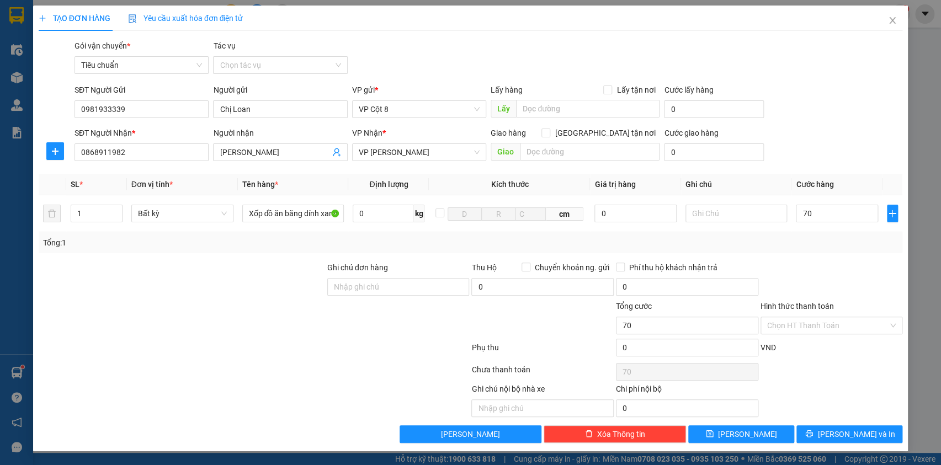
type input "70.000"
click at [816, 134] on div "SĐT Người Nhận * 0868911982 Người nhận Thế Anh VP Nhận * VP Cổ Linh Giao hàng […" at bounding box center [488, 146] width 832 height 39
click at [831, 277] on div at bounding box center [831, 281] width 145 height 39
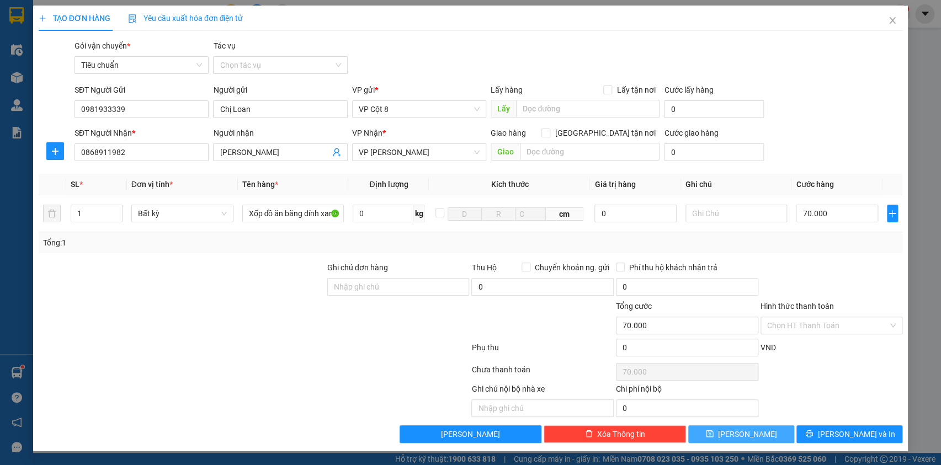
click at [773, 436] on button "[PERSON_NAME]" at bounding box center [741, 434] width 106 height 18
type input "0"
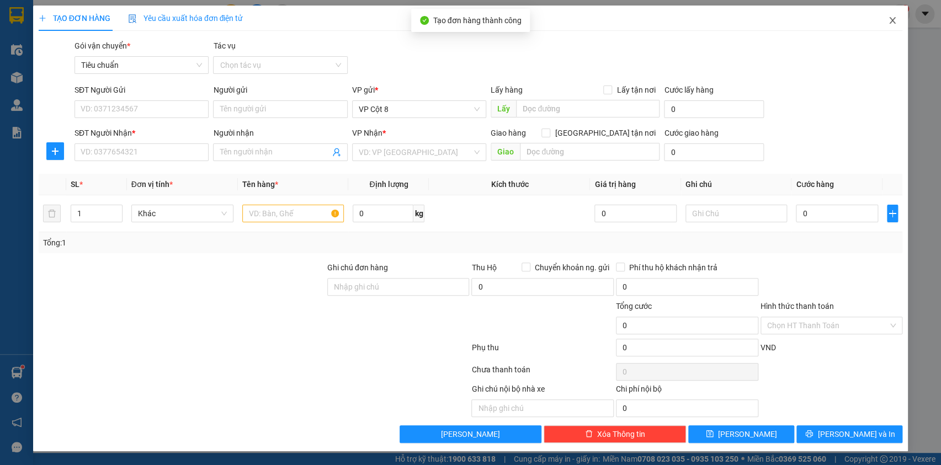
click at [887, 20] on span "Close" at bounding box center [892, 21] width 31 height 31
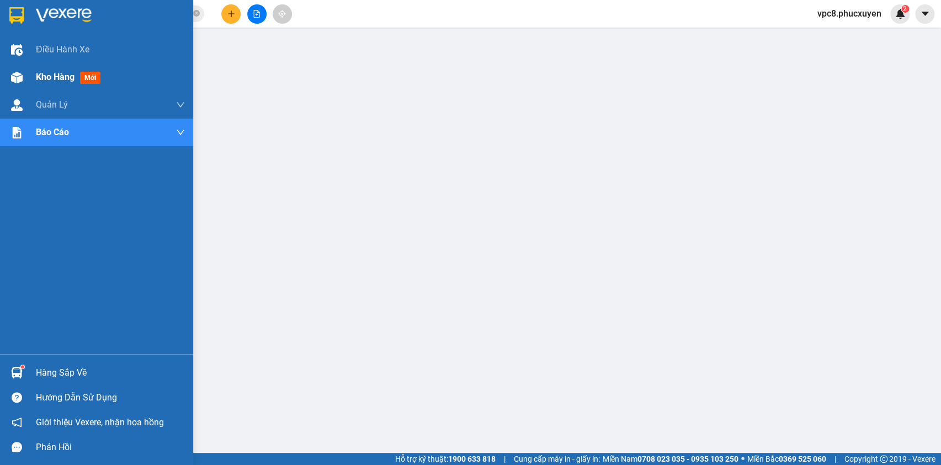
click at [17, 74] on img at bounding box center [17, 78] width 12 height 12
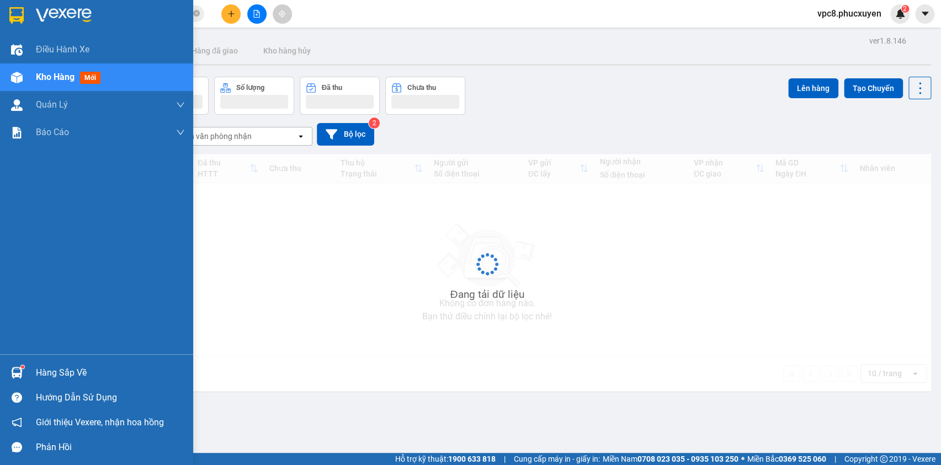
click at [17, 74] on img at bounding box center [17, 78] width 12 height 12
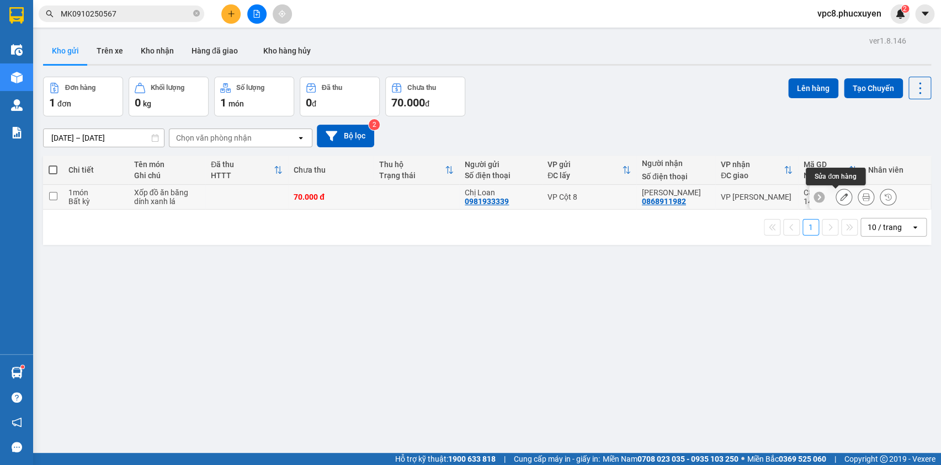
click at [840, 195] on icon at bounding box center [844, 197] width 8 height 8
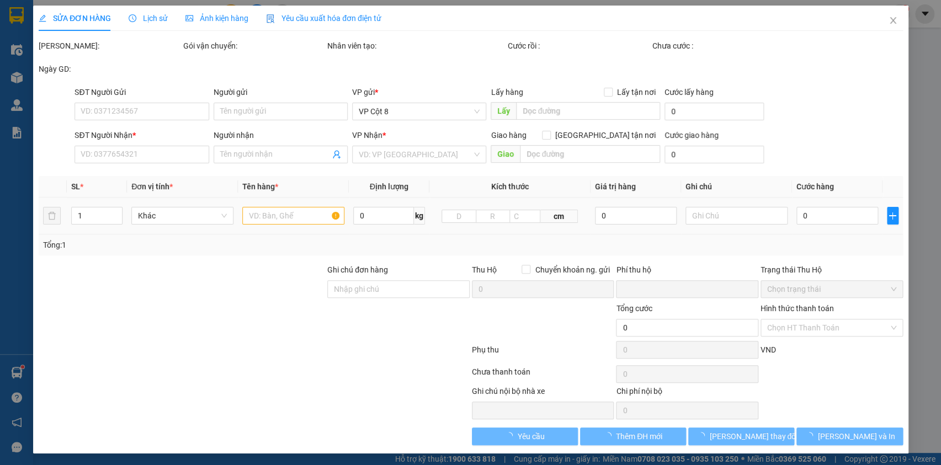
type input "0981933339"
type input "Chị Loan"
type input "0868911982"
type input "[PERSON_NAME]"
type input "0"
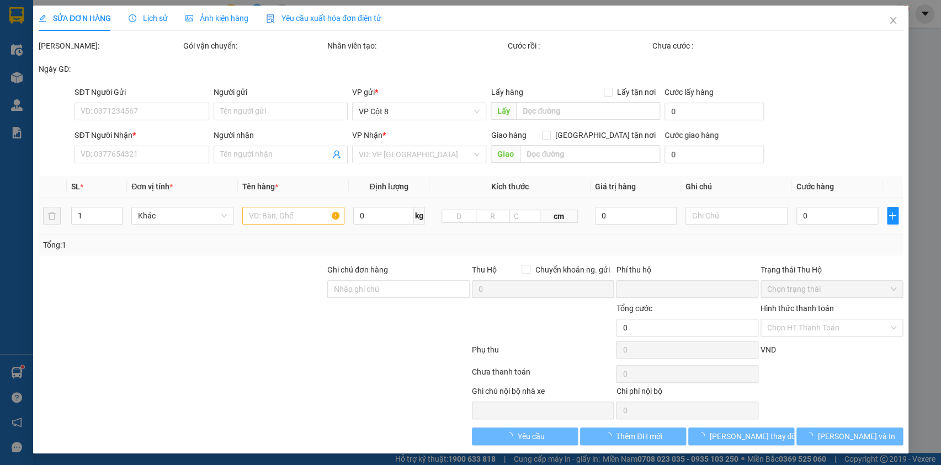
type input "70.000"
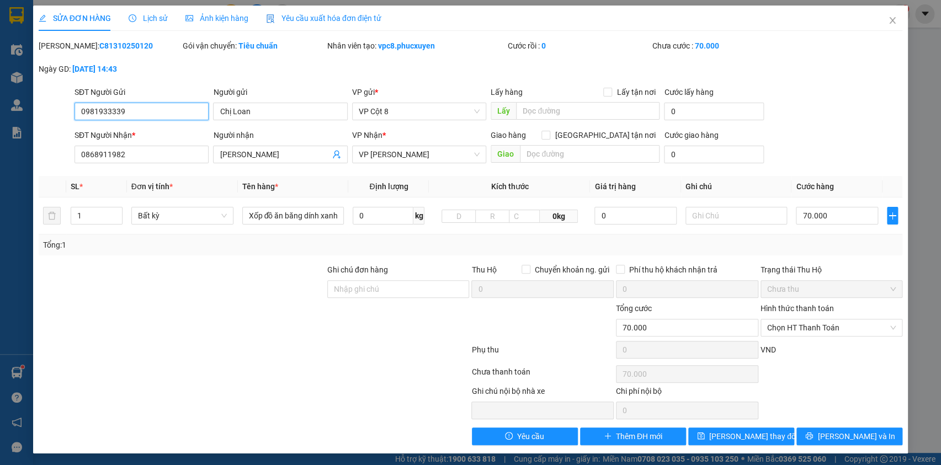
click at [135, 114] on input "0981933339" at bounding box center [142, 112] width 134 height 18
click at [888, 20] on icon "close" at bounding box center [892, 20] width 9 height 9
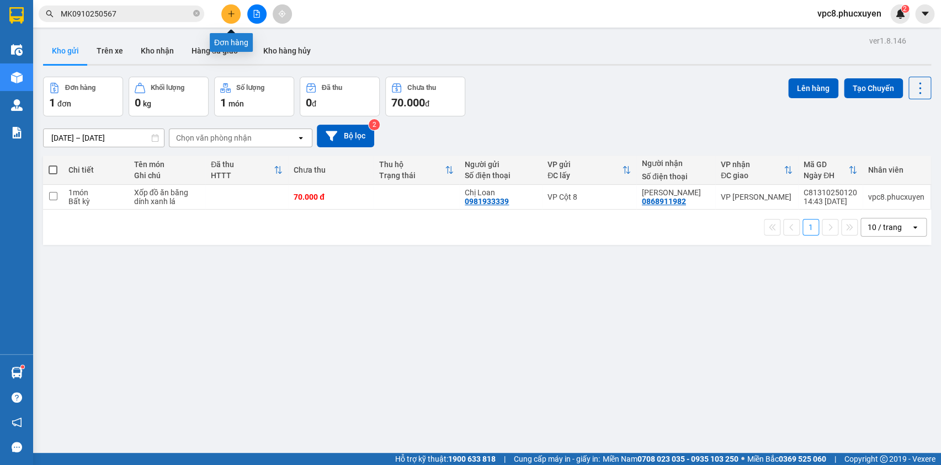
click at [236, 16] on button at bounding box center [230, 13] width 19 height 19
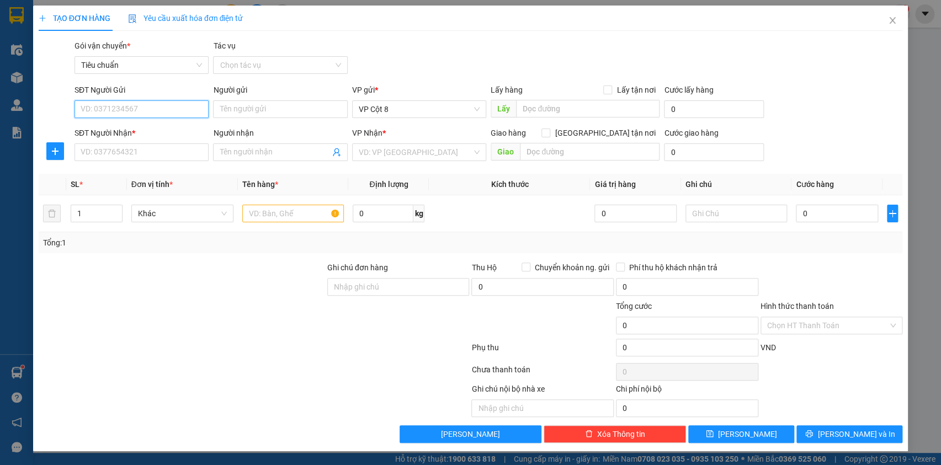
paste input "0981933339"
type input "0981933339"
click at [145, 129] on div "0981933339 - Chị Loan" at bounding box center [141, 131] width 121 height 12
type input "Chị Loan"
type input "0981933339"
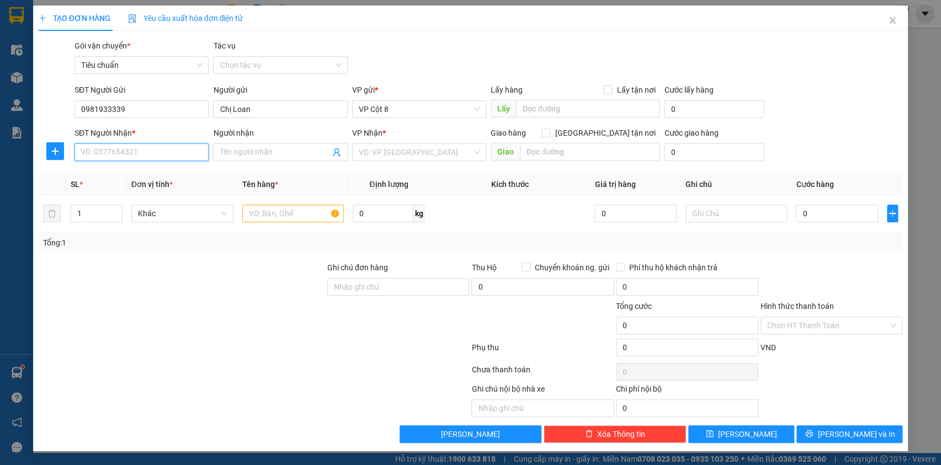
click at [174, 148] on input "SĐT Người Nhận *" at bounding box center [142, 152] width 134 height 18
click at [413, 47] on div "Gói vận chuyển * Tiêu chuẩn Tác vụ Chọn tác vụ" at bounding box center [488, 59] width 832 height 39
click at [159, 151] on input "SĐT Người Nhận *" at bounding box center [142, 152] width 134 height 18
click at [422, 42] on div "Gói vận chuyển * Tiêu chuẩn Tác vụ Chọn tác vụ" at bounding box center [488, 59] width 832 height 39
click at [141, 152] on input "SĐT Người Nhận *" at bounding box center [142, 152] width 134 height 18
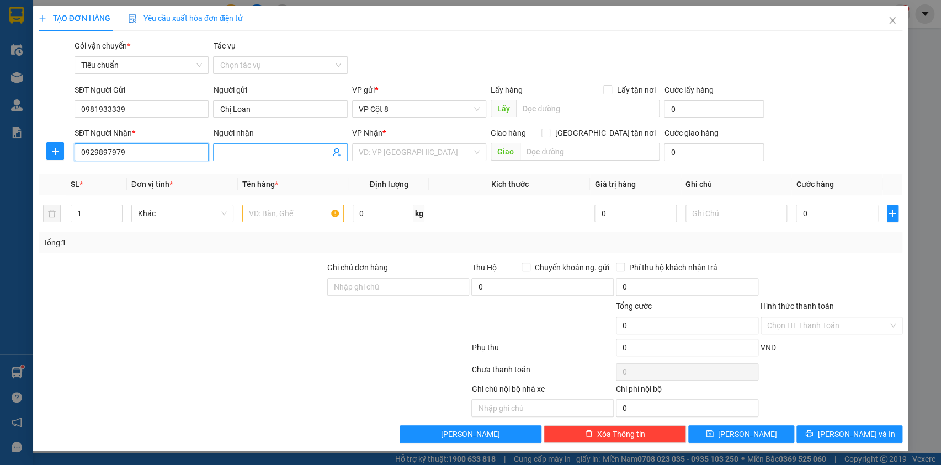
type input "0929897979"
click at [265, 150] on input "Người nhận" at bounding box center [275, 152] width 110 height 12
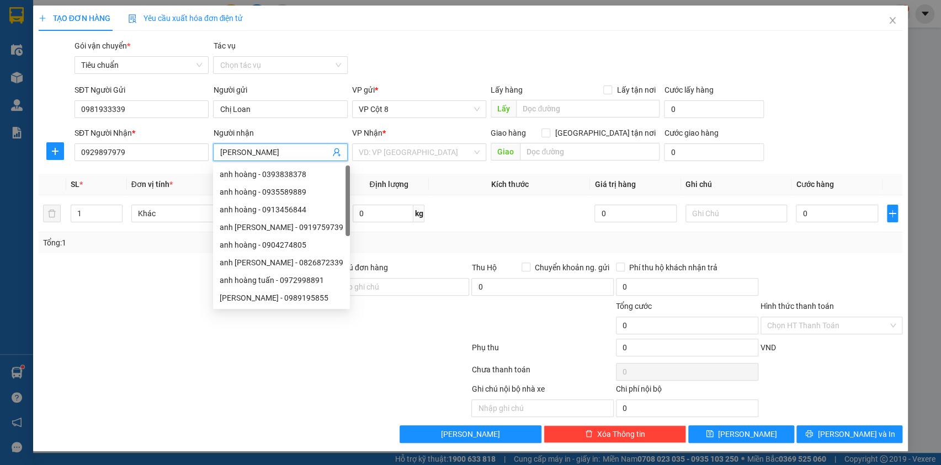
type input "[PERSON_NAME]"
click at [684, 49] on div "Gói vận chuyển * Tiêu chuẩn Tác vụ Chọn tác vụ" at bounding box center [488, 59] width 832 height 39
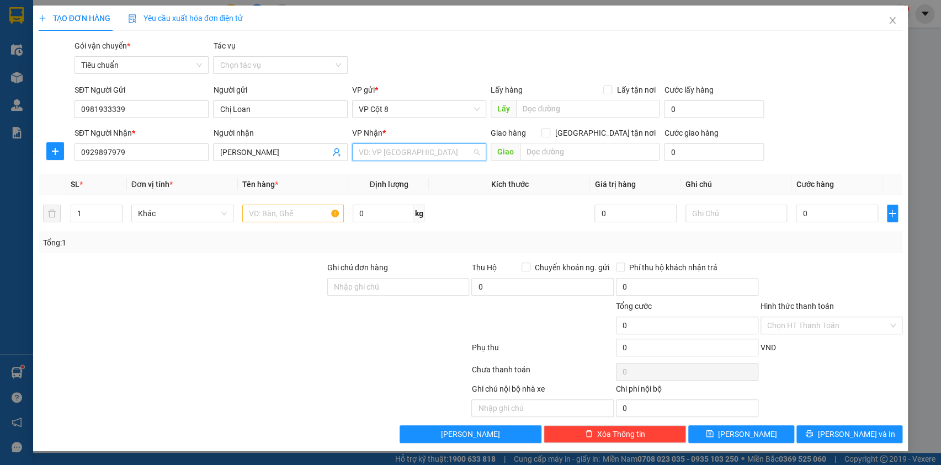
click at [454, 158] on input "search" at bounding box center [415, 152] width 113 height 17
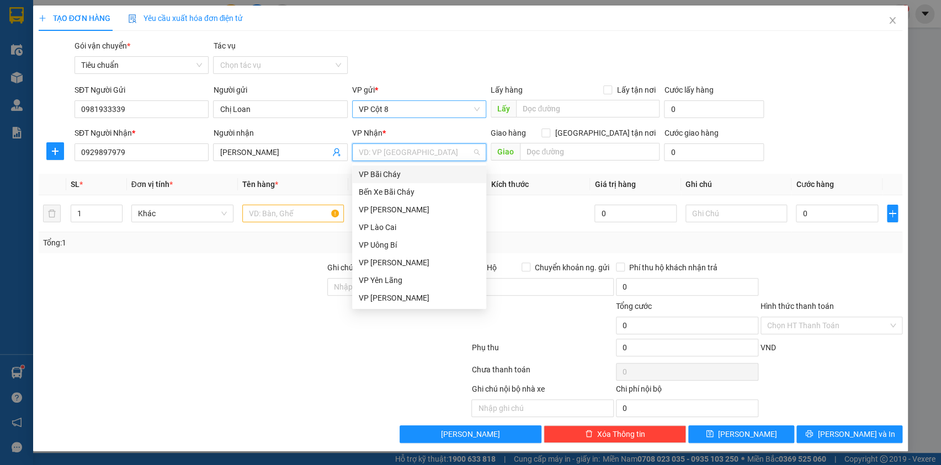
type input "d"
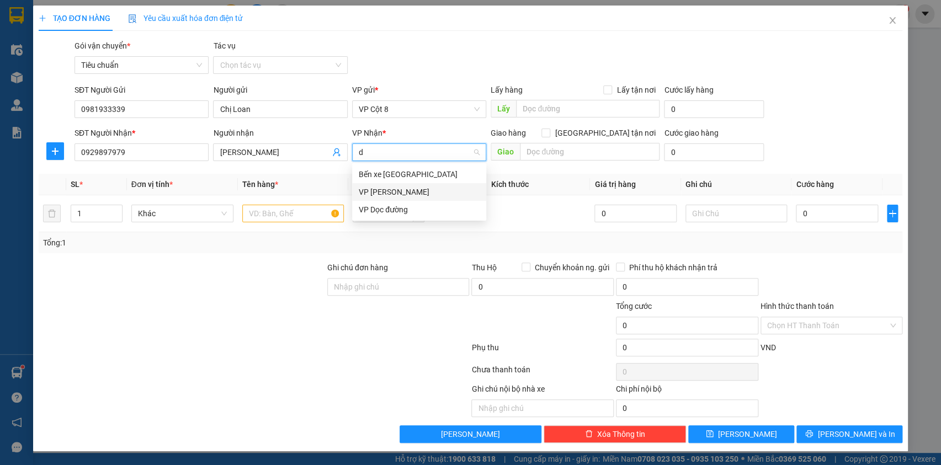
click at [418, 193] on div "VP [PERSON_NAME]" at bounding box center [419, 192] width 121 height 12
click at [518, 61] on div "Gói vận chuyển * Tiêu chuẩn Tác vụ Chọn tác vụ" at bounding box center [488, 59] width 832 height 39
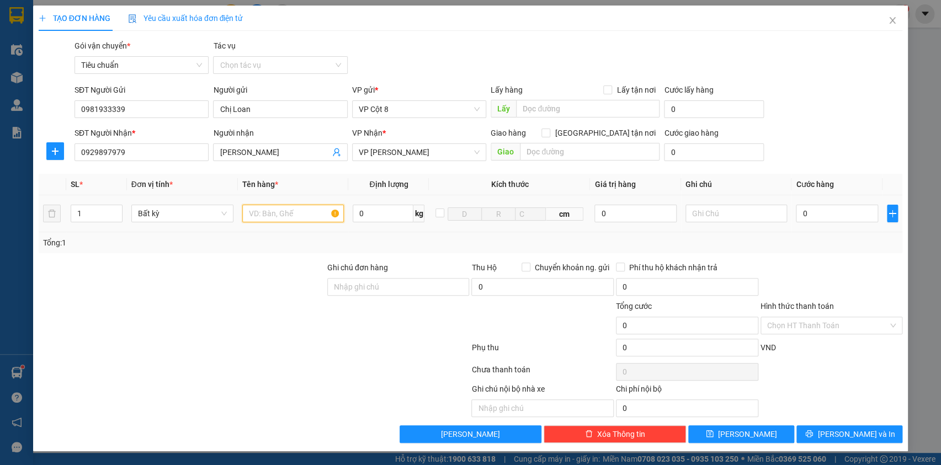
click at [286, 216] on input "text" at bounding box center [293, 214] width 102 height 18
type input "Hồ sơ"
click at [837, 214] on input "0" at bounding box center [837, 214] width 82 height 18
type input "5"
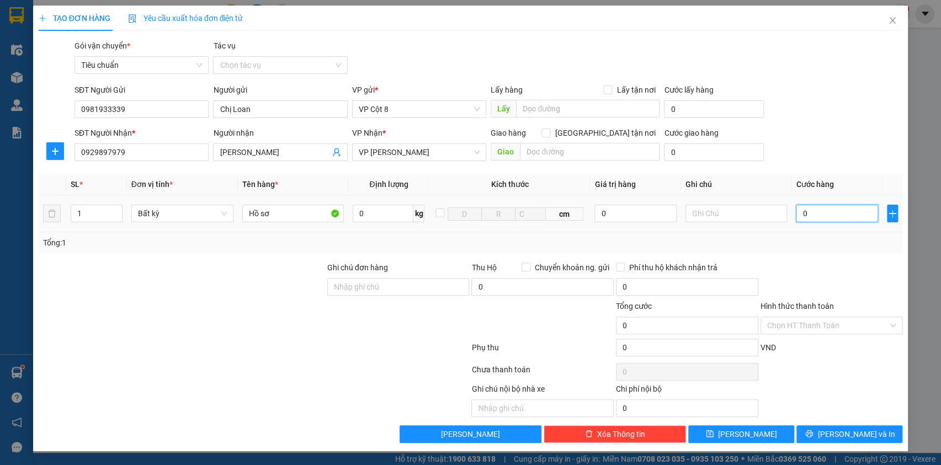
type input "5"
type input "50"
type input "50.000"
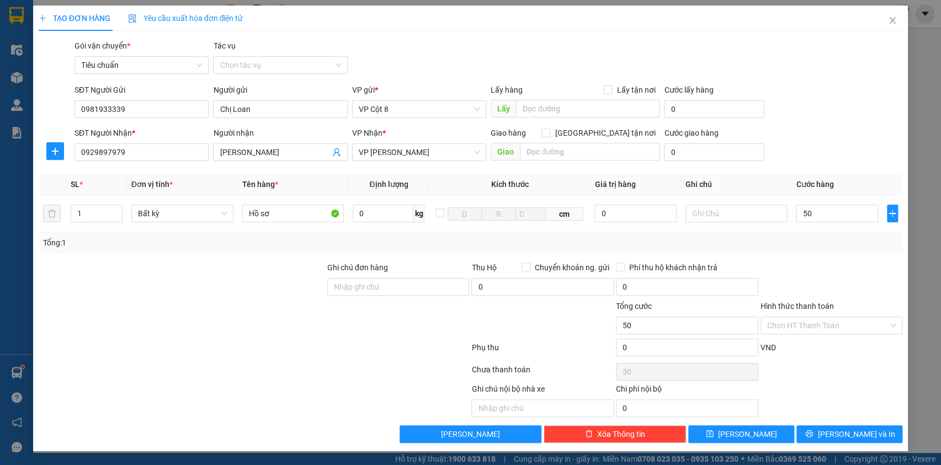
type input "50.000"
click at [824, 97] on div "SĐT Người Gửi 0981933339 Người gửi Chị Loan VP gửi * VP Cột 8 Lấy hàng Lấy tận …" at bounding box center [488, 103] width 832 height 39
click at [768, 432] on button "[PERSON_NAME]" at bounding box center [741, 434] width 106 height 18
type input "0"
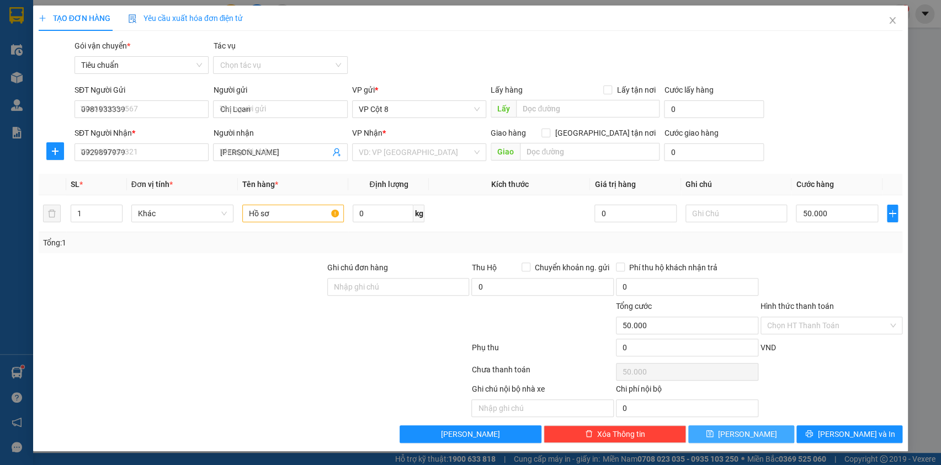
type input "0"
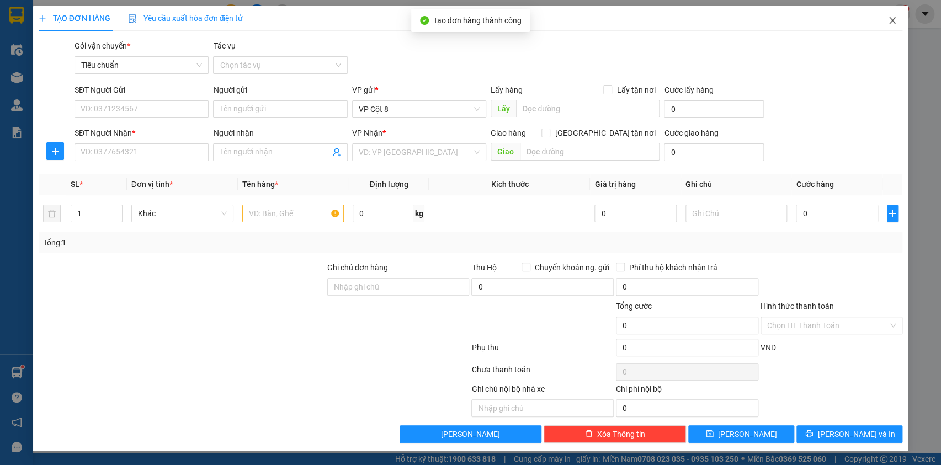
click at [893, 19] on icon "close" at bounding box center [892, 20] width 9 height 9
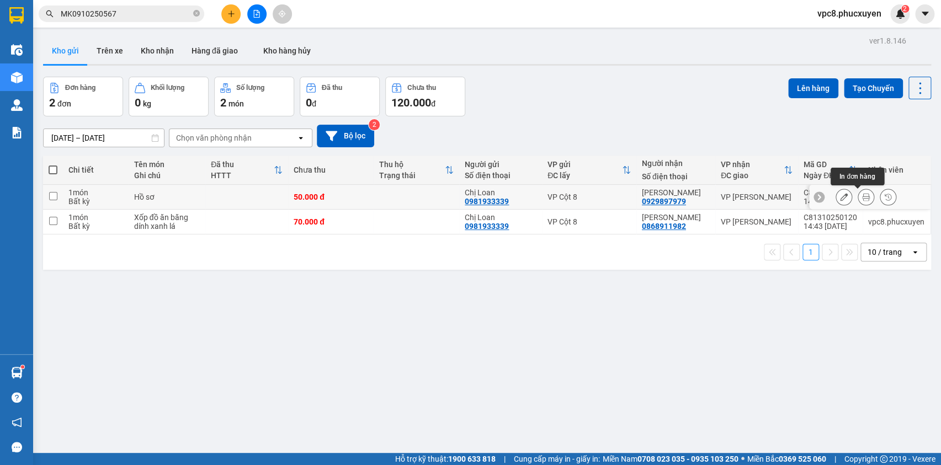
click at [858, 193] on button at bounding box center [865, 197] width 15 height 19
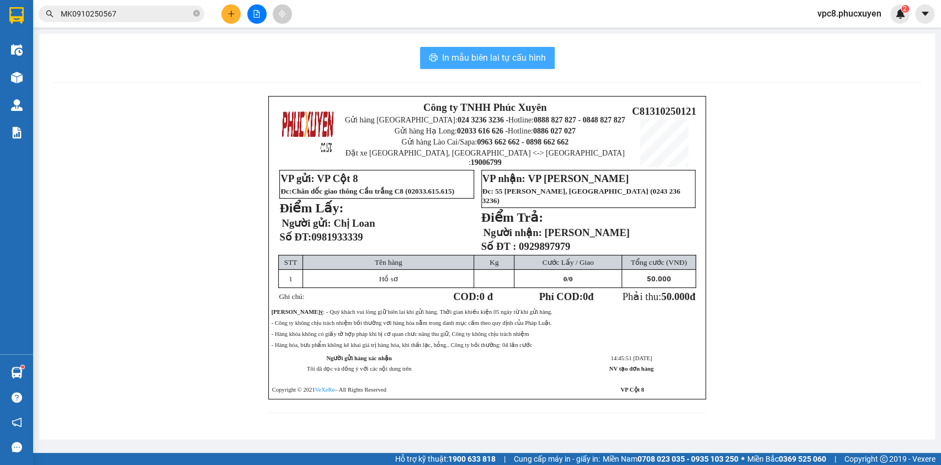
click at [497, 52] on span "In mẫu biên lai tự cấu hình" at bounding box center [494, 58] width 104 height 14
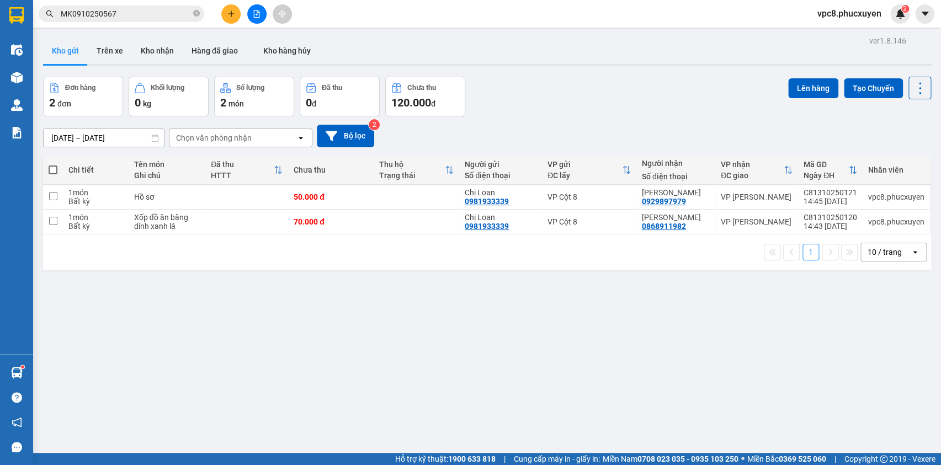
click at [639, 94] on div "Đơn hàng 2 đơn Khối lượng 0 kg Số lượng 2 món Đã thu 0 đ Chưa thu 120.000 đ Lên…" at bounding box center [487, 97] width 888 height 40
click at [862, 221] on icon at bounding box center [866, 222] width 8 height 8
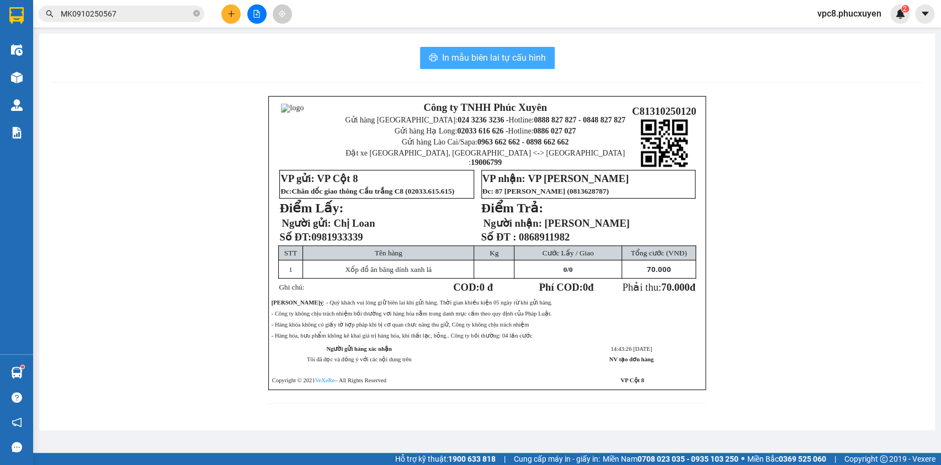
click at [518, 53] on span "In mẫu biên lai tự cấu hình" at bounding box center [494, 58] width 104 height 14
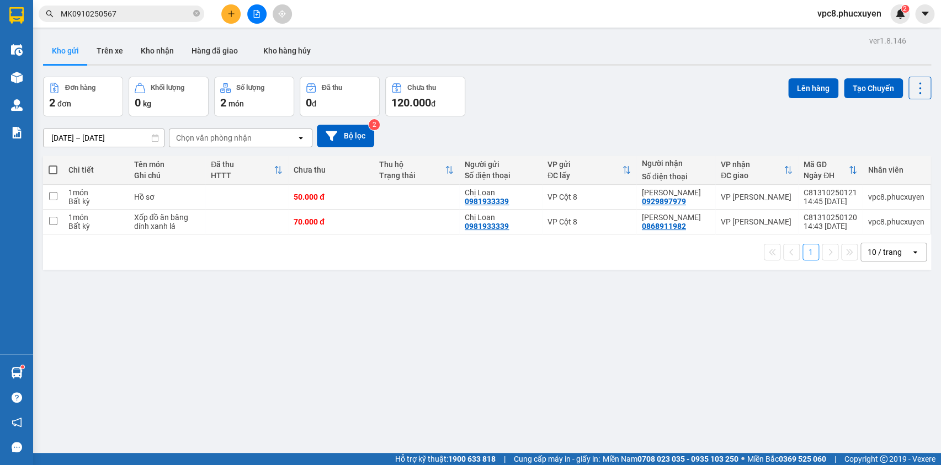
click at [695, 82] on div "Đơn hàng 2 đơn Khối lượng 0 kg Số lượng 2 món Đã thu 0 đ Chưa thu 120.000 đ Lên…" at bounding box center [487, 97] width 888 height 40
click at [231, 19] on button at bounding box center [230, 13] width 19 height 19
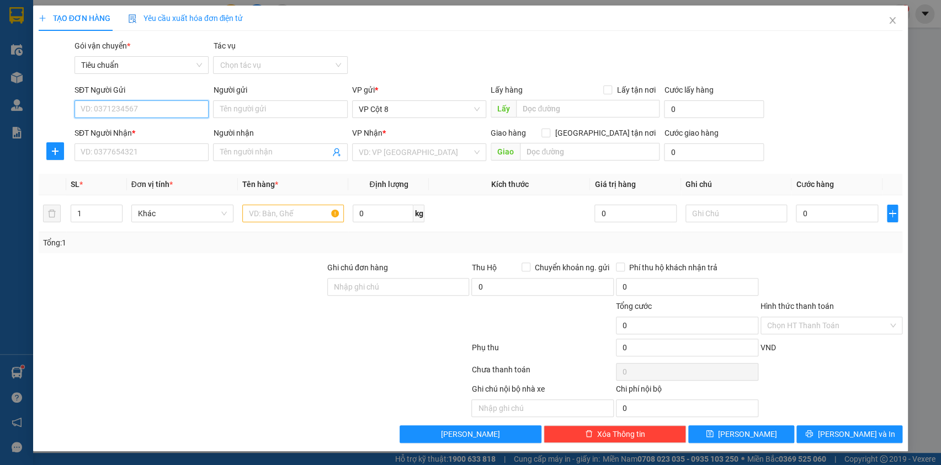
click at [171, 118] on input "SĐT Người Gửi" at bounding box center [142, 109] width 134 height 18
type input "0982568188"
click at [147, 127] on div "0982568188 - Anh Cường" at bounding box center [141, 131] width 121 height 12
type input "Anh Cường"
type input "0982568188"
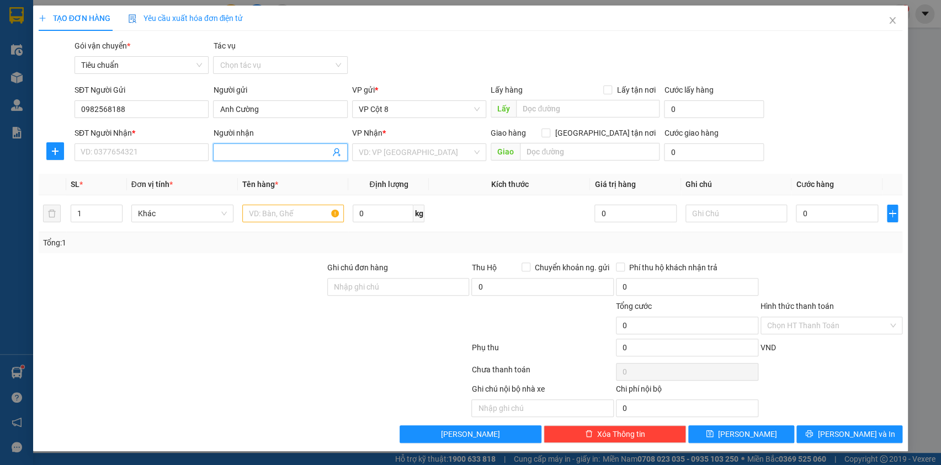
click at [337, 155] on icon "user-add" at bounding box center [336, 152] width 9 height 9
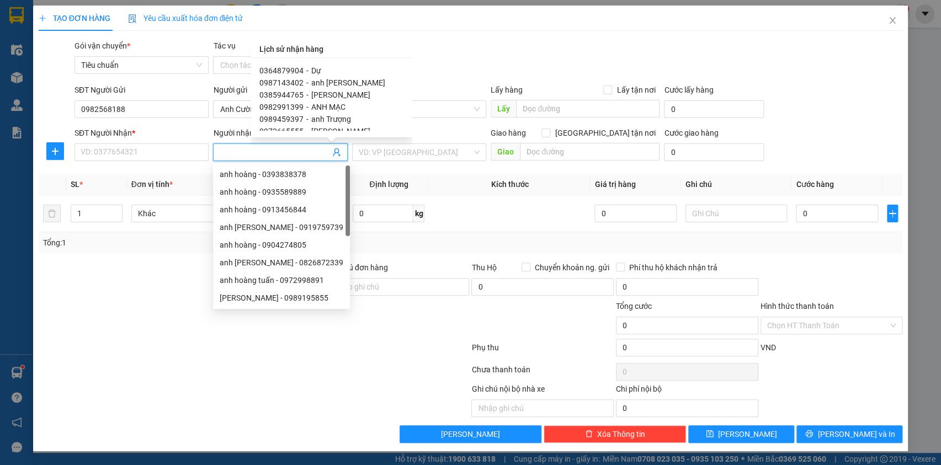
scroll to position [100, 0]
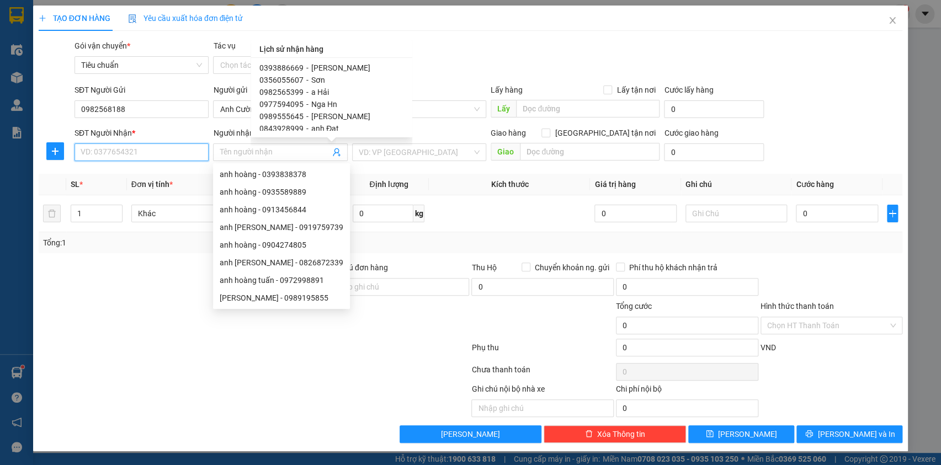
click at [164, 148] on input "SĐT Người Nhận *" at bounding box center [142, 152] width 134 height 18
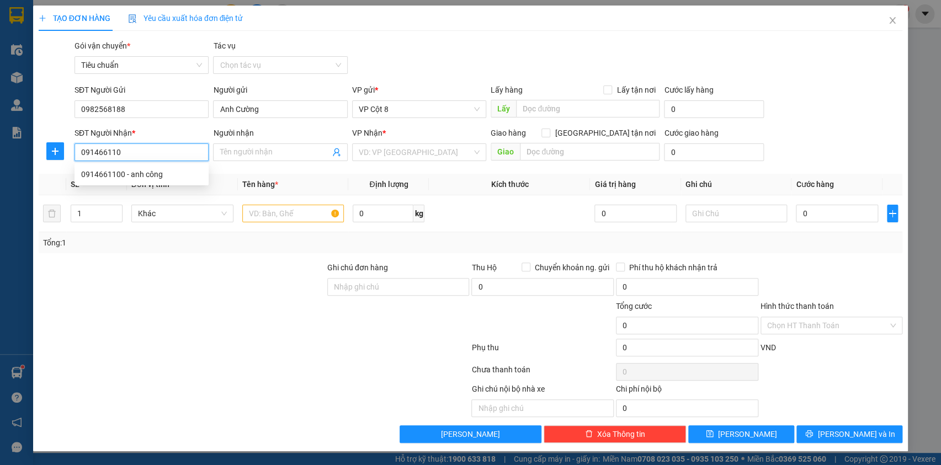
type input "0914661100"
click at [166, 178] on div "0914661100 - anh công" at bounding box center [141, 174] width 121 height 12
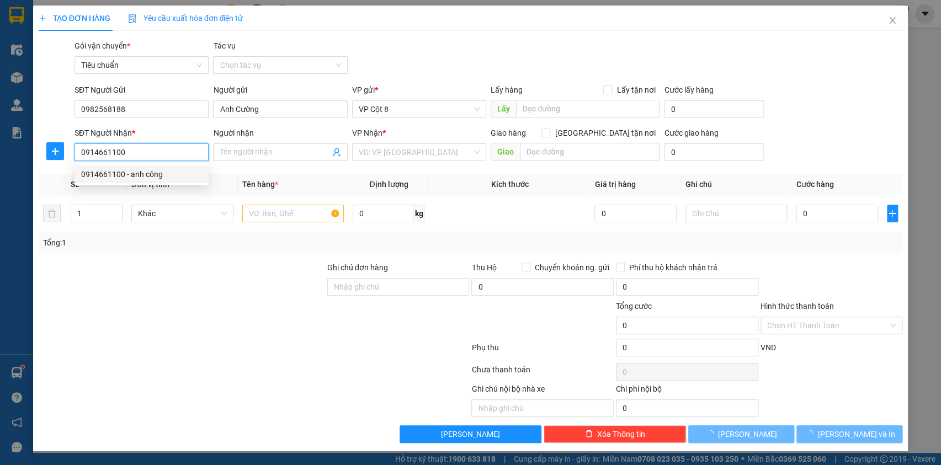
type input "anh công"
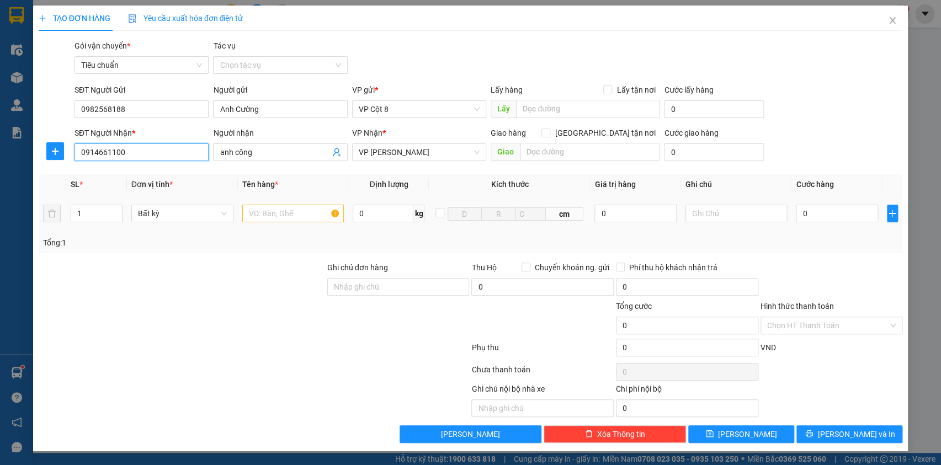
type input "0914661100"
click at [272, 219] on input "text" at bounding box center [293, 214] width 102 height 18
type input "h"
type input "S"
type input "hồ sơ"
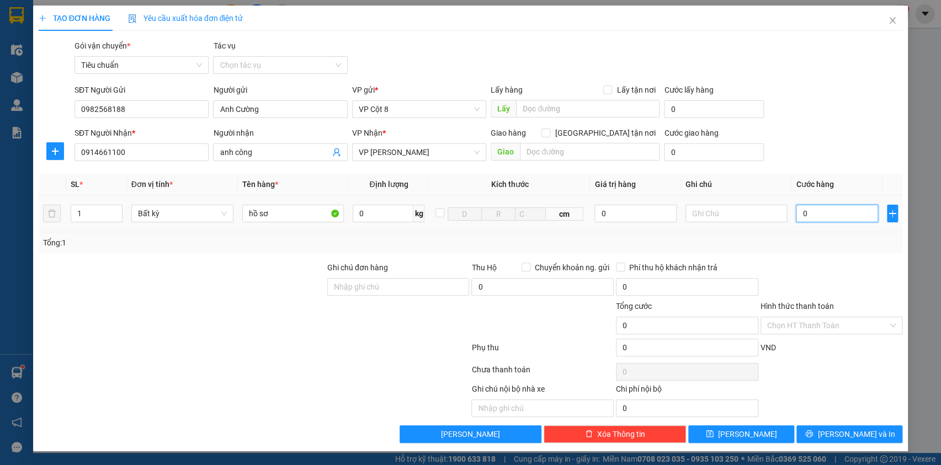
type input "5"
type input "50"
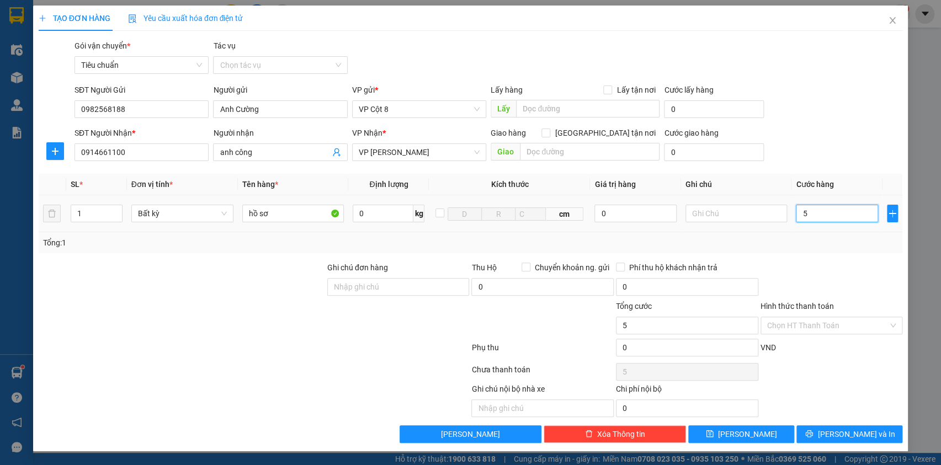
type input "50"
type input "50.000"
click at [830, 259] on div "Transit Pickup Surcharge Ids Transit Deliver Surcharge Ids Transit Deliver Surc…" at bounding box center [471, 241] width 864 height 403
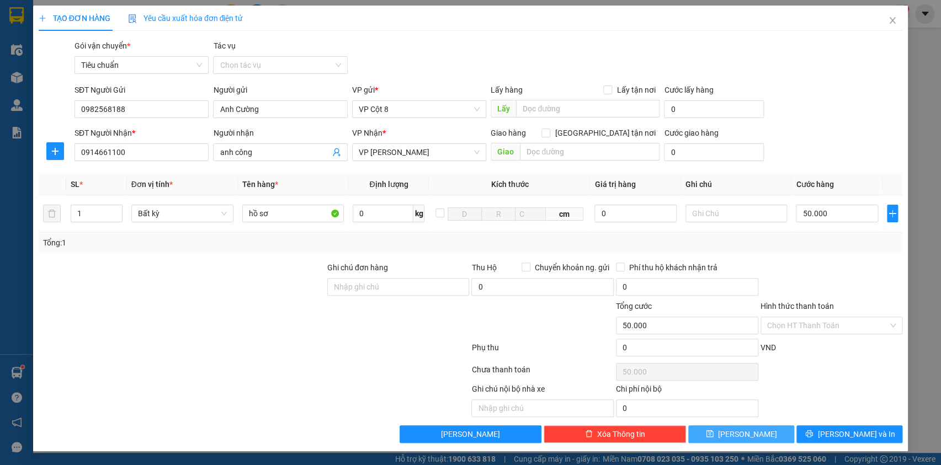
click at [755, 430] on button "[PERSON_NAME]" at bounding box center [741, 434] width 106 height 18
type input "0"
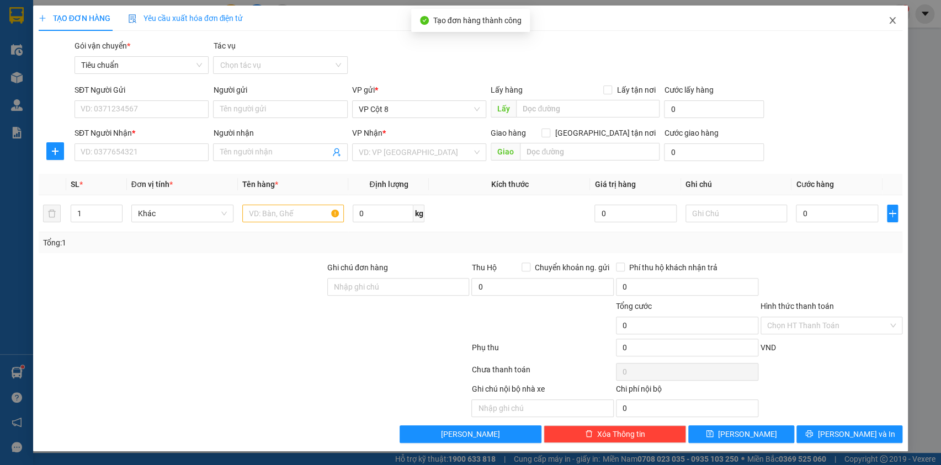
click at [892, 19] on icon "close" at bounding box center [892, 20] width 9 height 9
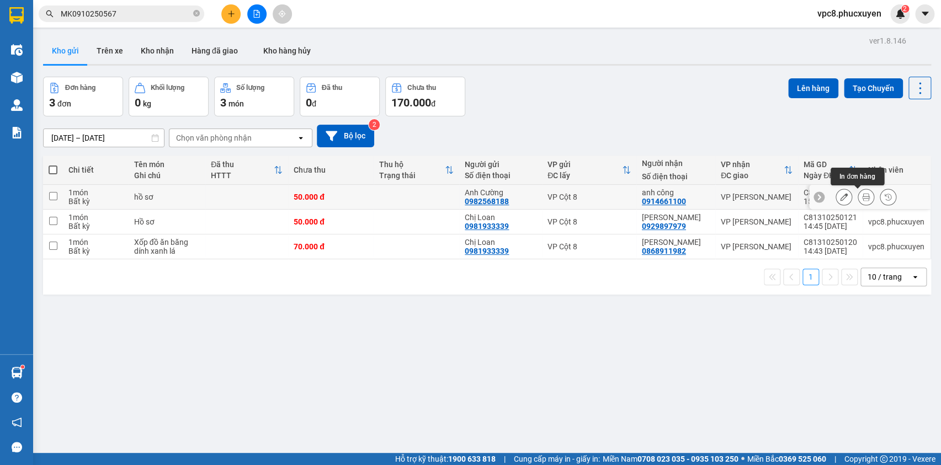
click at [862, 199] on icon at bounding box center [866, 197] width 8 height 8
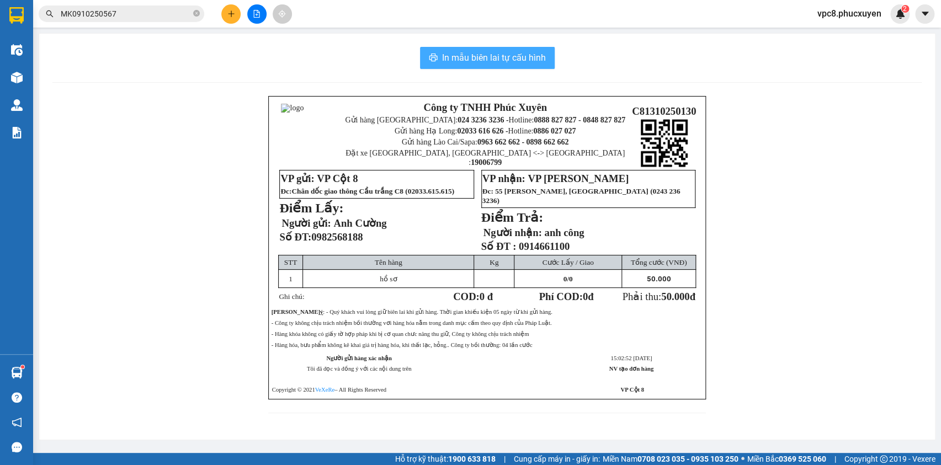
click at [471, 55] on span "In mẫu biên lai tự cấu hình" at bounding box center [494, 58] width 104 height 14
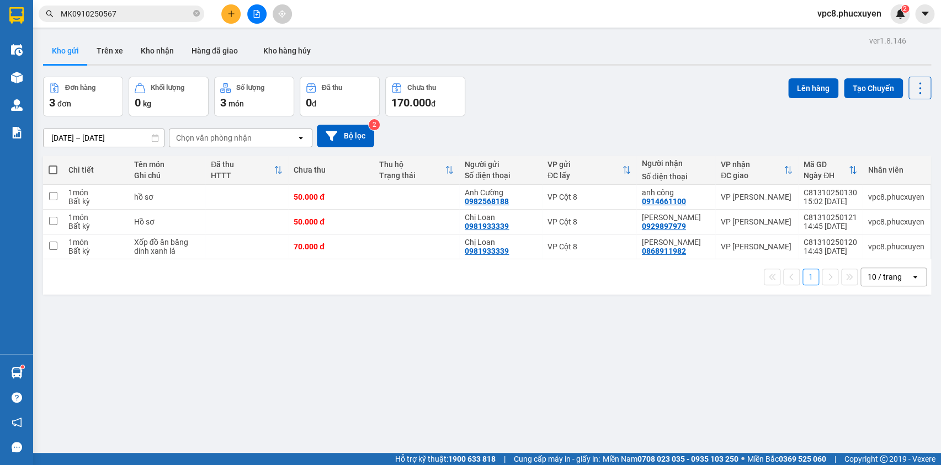
click at [51, 169] on span at bounding box center [53, 170] width 9 height 9
click at [53, 164] on input "checkbox" at bounding box center [53, 164] width 0 height 0
checkbox input "true"
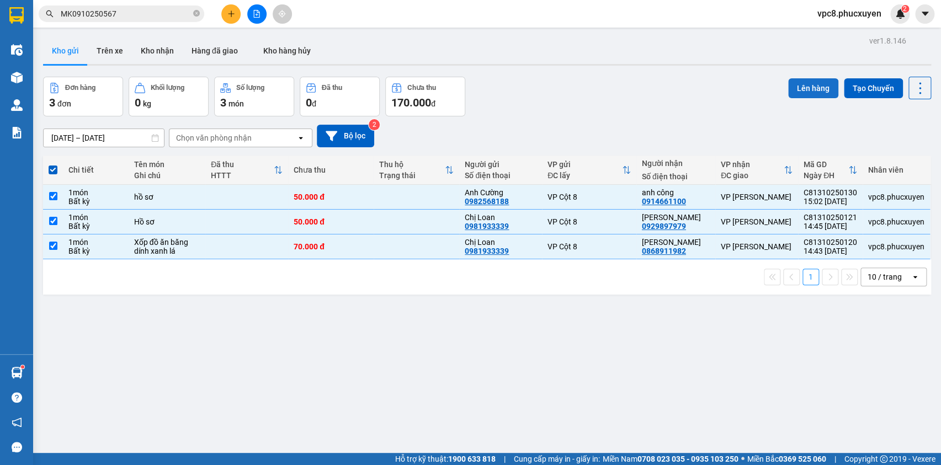
click at [794, 85] on button "Lên hàng" at bounding box center [813, 88] width 50 height 20
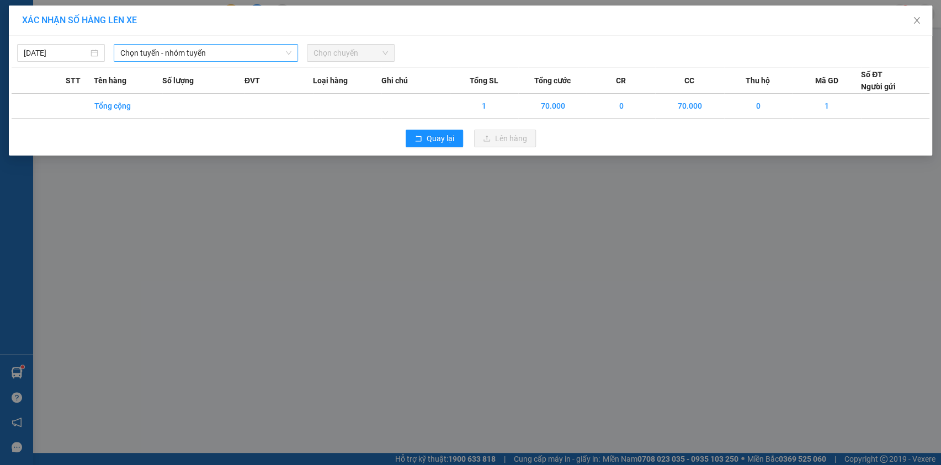
click at [240, 52] on span "Chọn tuyến - nhóm tuyến" at bounding box center [205, 53] width 171 height 17
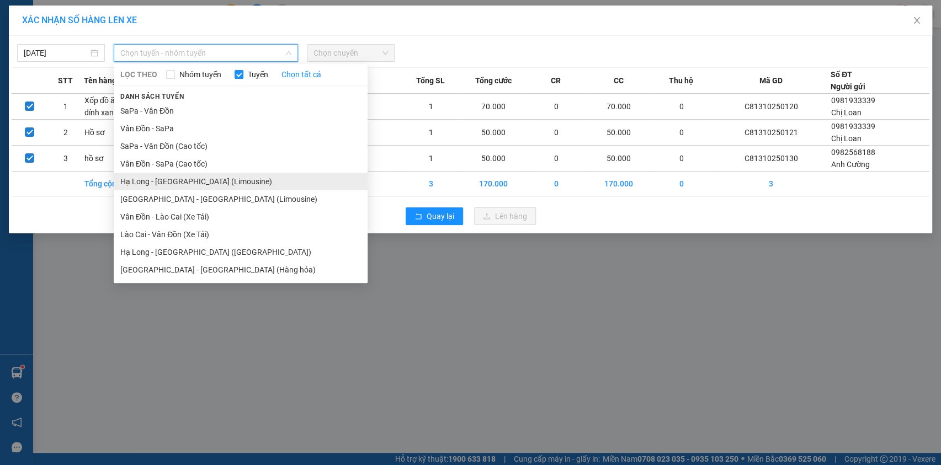
click at [238, 175] on li "Hạ Long - [GEOGRAPHIC_DATA] (Limousine)" at bounding box center [241, 182] width 254 height 18
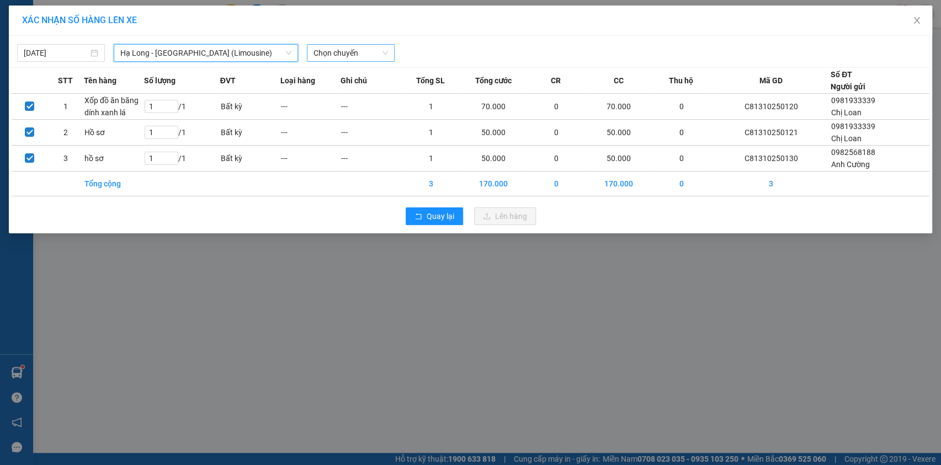
click at [370, 48] on span "Chọn chuyến" at bounding box center [350, 53] width 75 height 17
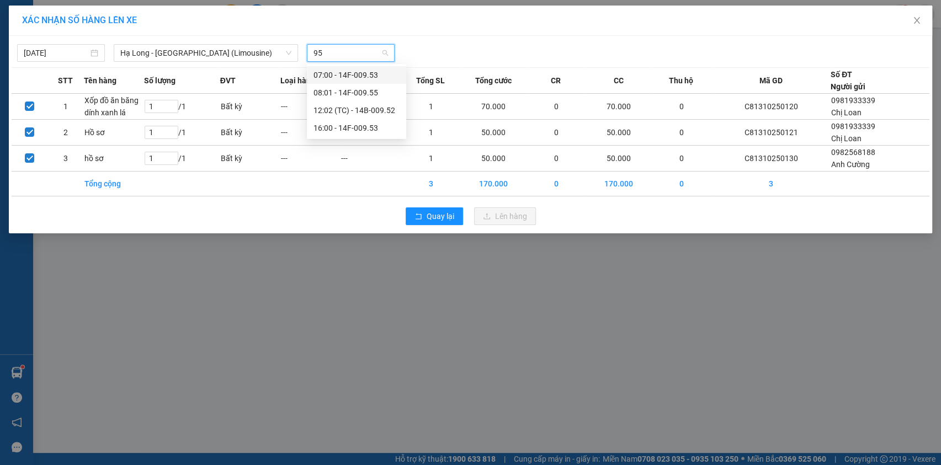
type input "953"
click at [359, 89] on div "16:00 - 14F-009.53" at bounding box center [356, 93] width 86 height 12
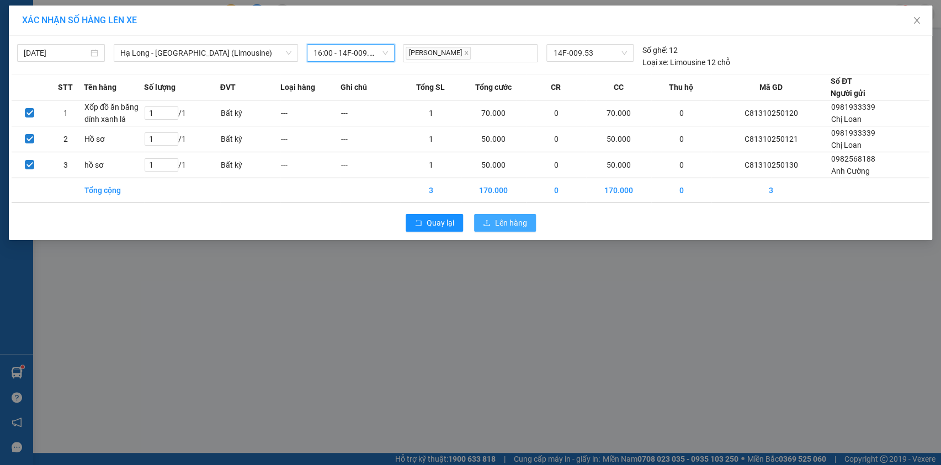
click at [518, 224] on span "Lên hàng" at bounding box center [511, 223] width 32 height 12
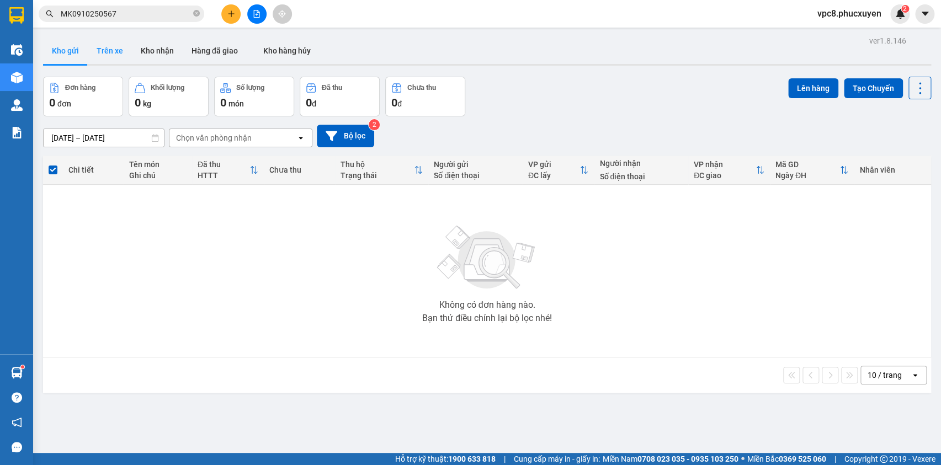
click at [99, 46] on button "Trên xe" at bounding box center [110, 51] width 44 height 26
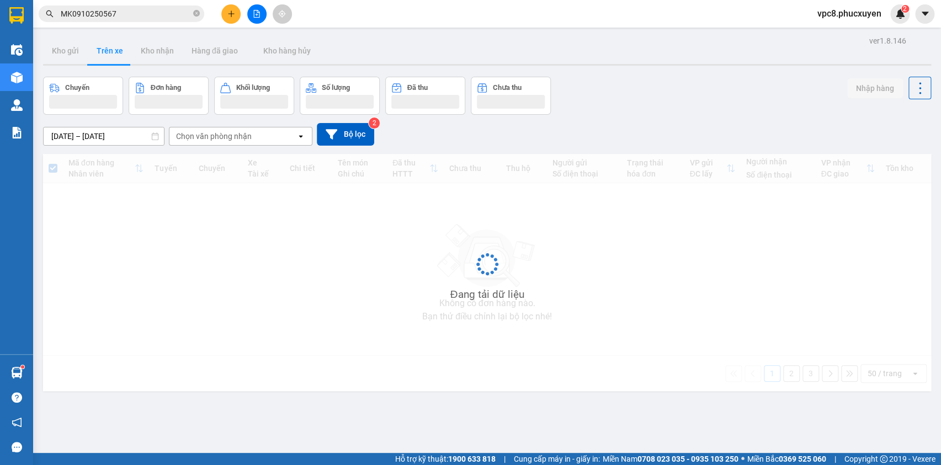
click at [693, 75] on div "ver 1.8.146 Kho gửi Trên xe Kho nhận Hàng đã giao Kho hàng hủy Chuyến Đơn hàng …" at bounding box center [487, 265] width 897 height 465
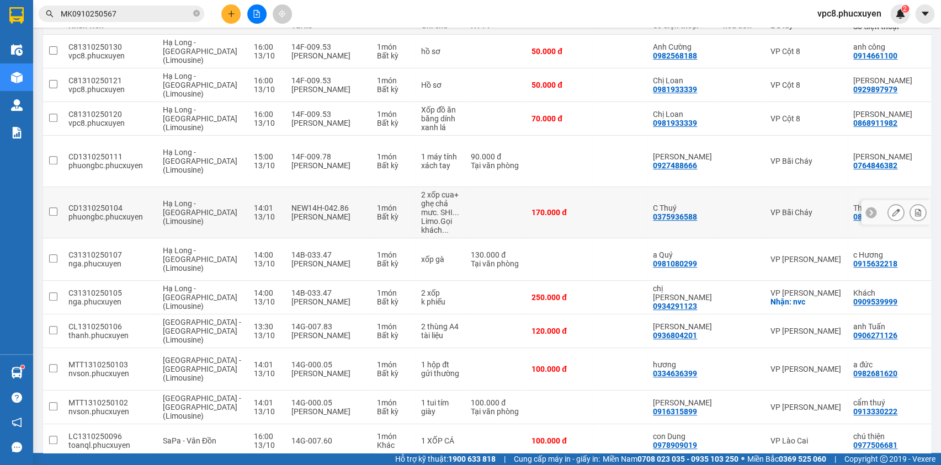
scroll to position [200, 0]
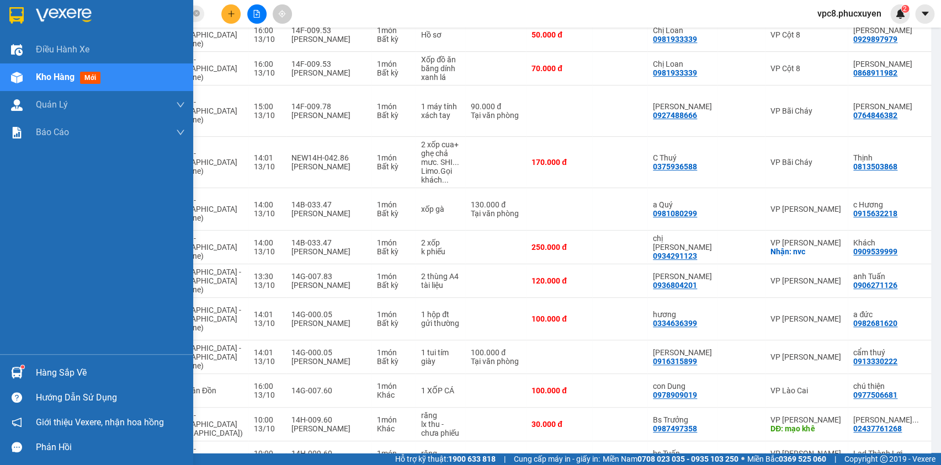
click at [11, 370] on img at bounding box center [17, 373] width 12 height 12
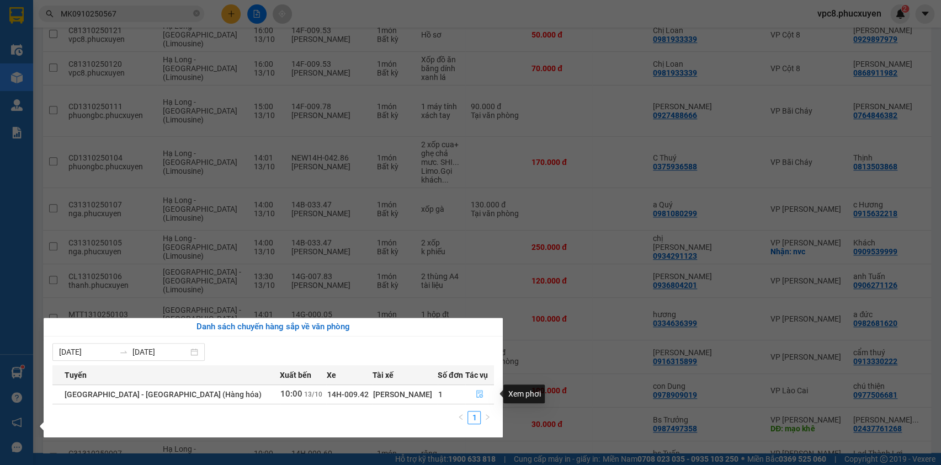
click at [476, 390] on icon "file-done" at bounding box center [480, 394] width 8 height 8
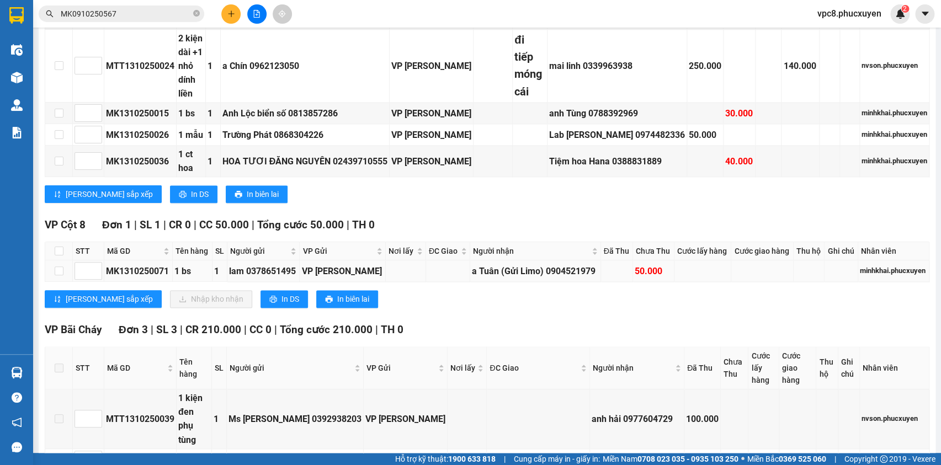
scroll to position [602, 0]
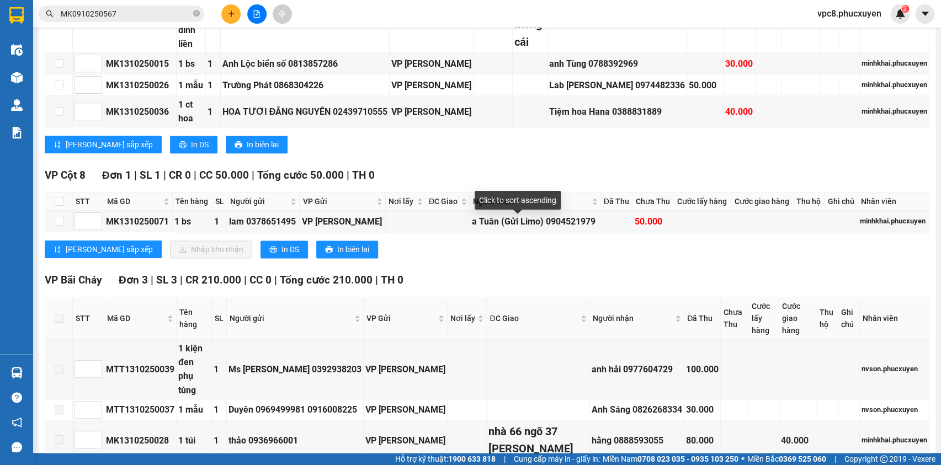
click at [479, 190] on div "TỔNG Đơn 16 | SL 16 | CR 600.000 | CC 330.000 | Tổng cước 930.000 | TH 0 VP Loo…" at bounding box center [487, 132] width 885 height 1100
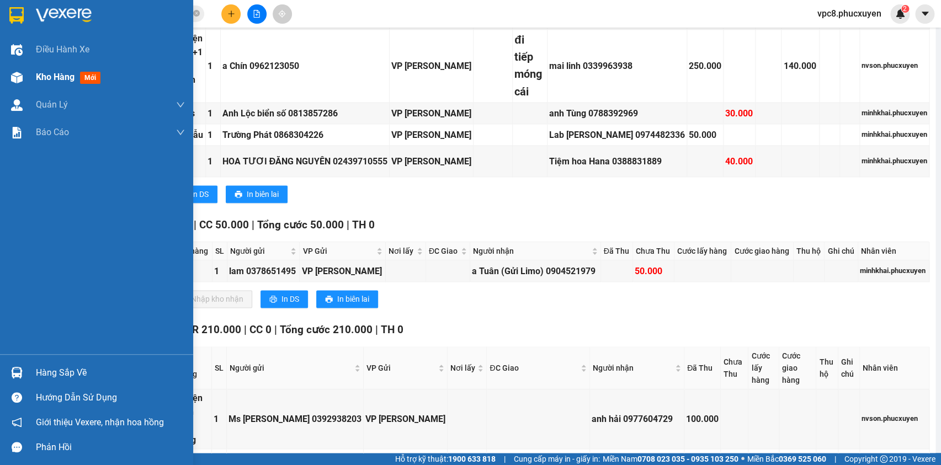
click at [25, 70] on div at bounding box center [16, 77] width 19 height 19
click at [24, 70] on div at bounding box center [16, 77] width 19 height 19
click at [59, 77] on span "Kho hàng" at bounding box center [55, 77] width 39 height 10
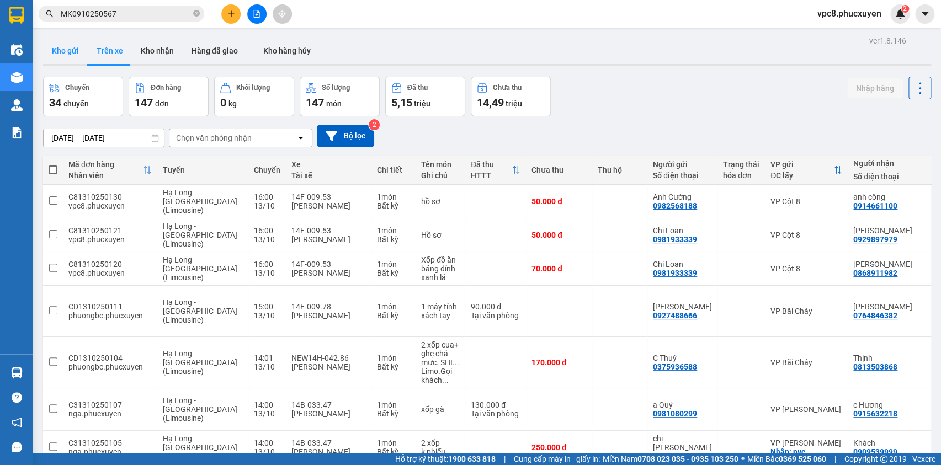
click at [62, 49] on button "Kho gửi" at bounding box center [65, 51] width 45 height 26
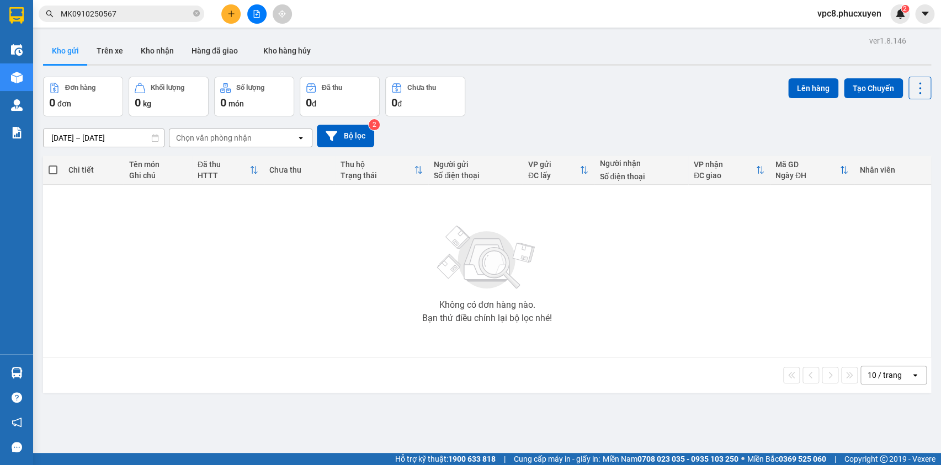
click at [116, 11] on input "MK0910250567" at bounding box center [126, 14] width 130 height 12
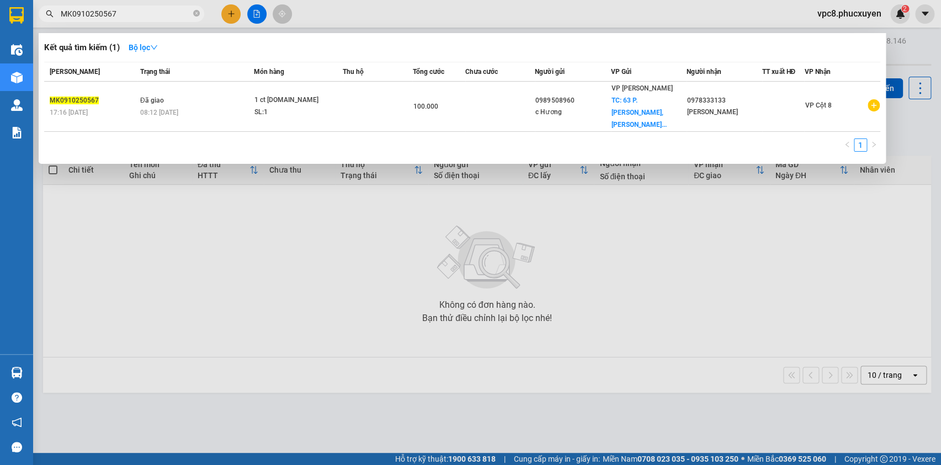
click at [408, 241] on div at bounding box center [470, 232] width 941 height 465
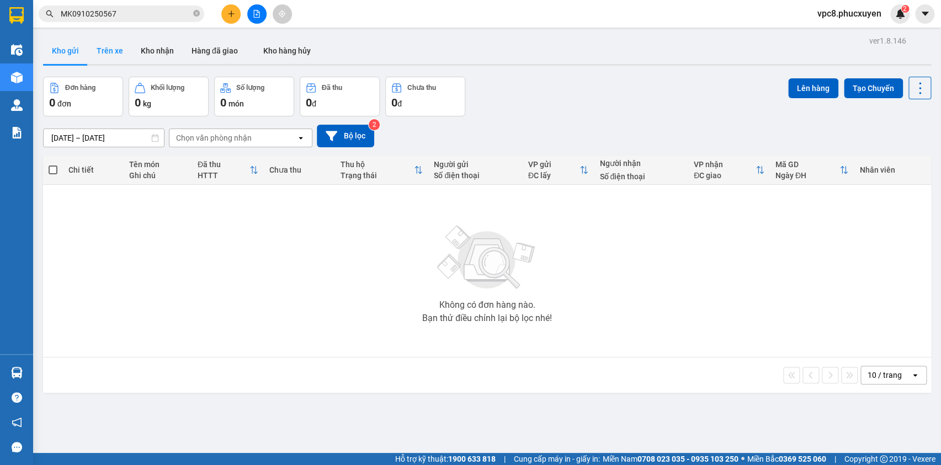
click at [115, 47] on button "Trên xe" at bounding box center [110, 51] width 44 height 26
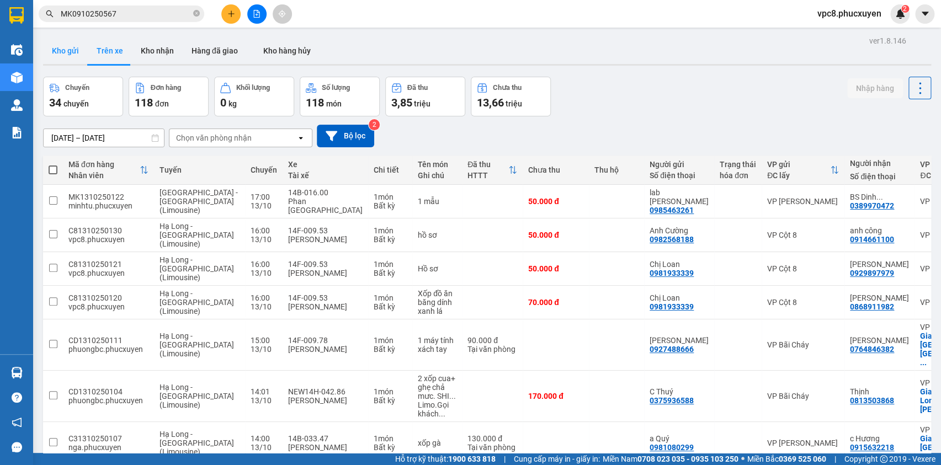
click at [70, 55] on button "Kho gửi" at bounding box center [65, 51] width 45 height 26
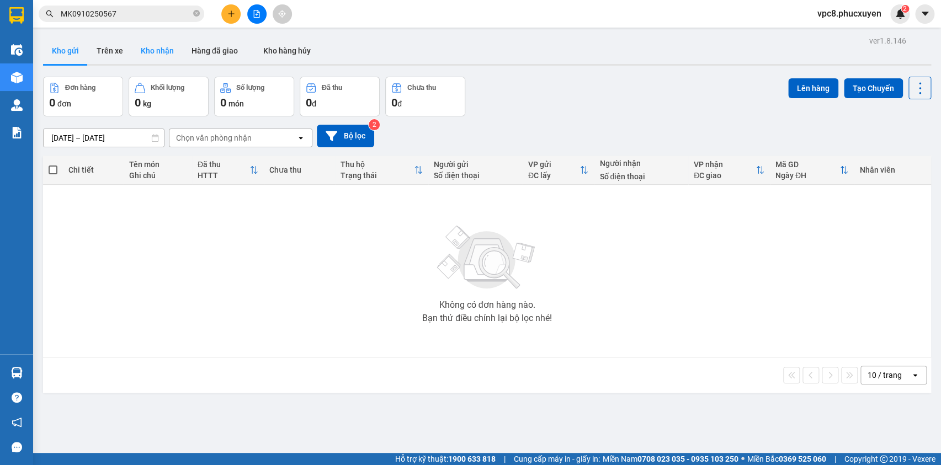
click at [154, 56] on button "Kho nhận" at bounding box center [157, 51] width 51 height 26
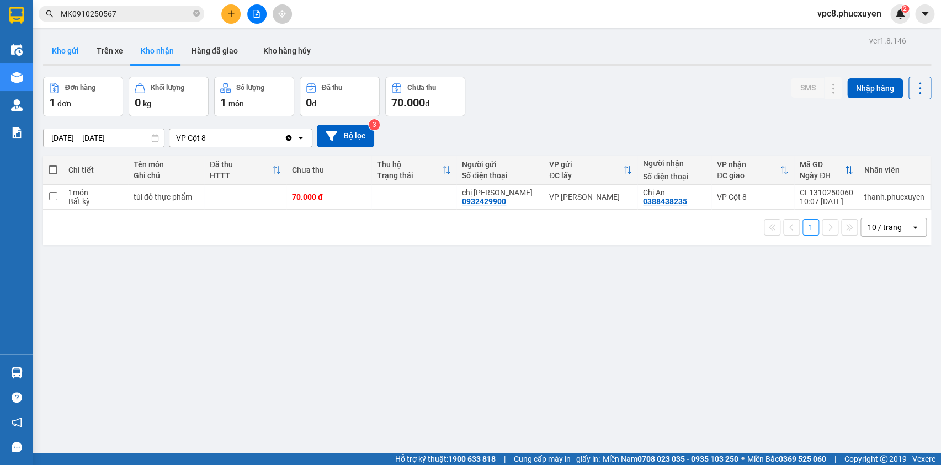
click at [61, 44] on button "Kho gửi" at bounding box center [65, 51] width 45 height 26
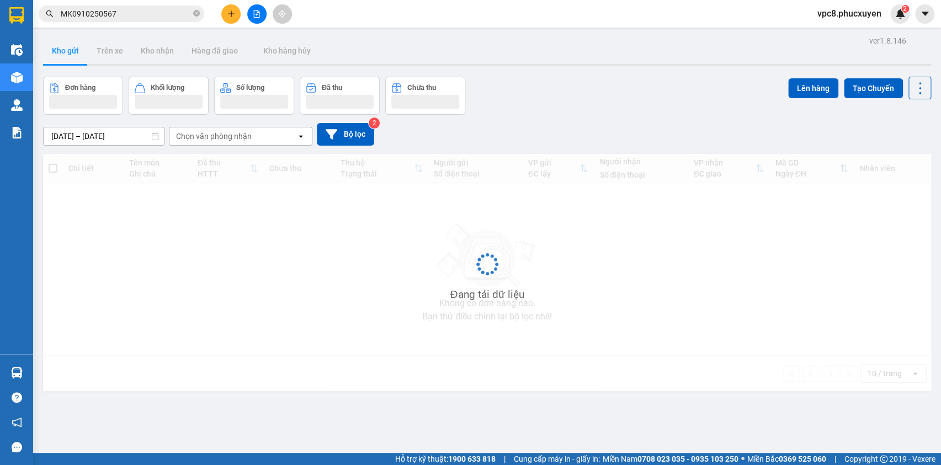
click at [67, 46] on button "Kho gửi" at bounding box center [65, 51] width 45 height 26
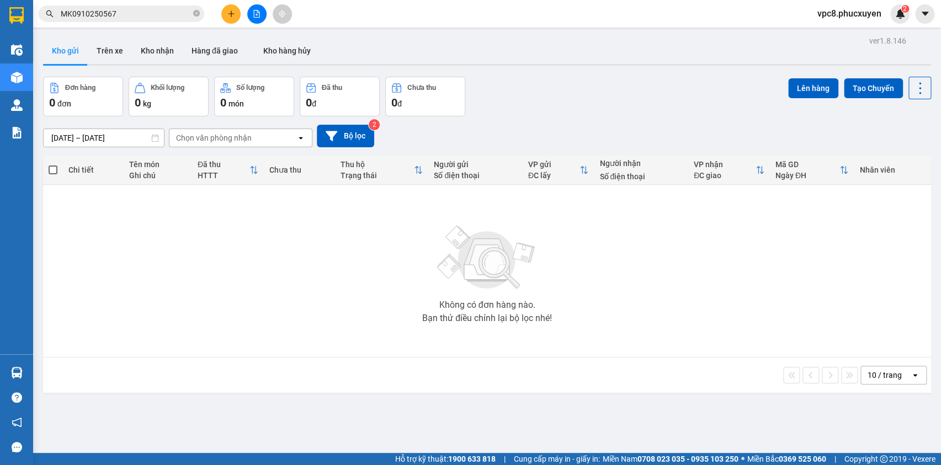
click at [67, 46] on button "Kho gửi" at bounding box center [65, 51] width 45 height 26
click at [104, 54] on button "Trên xe" at bounding box center [110, 51] width 44 height 26
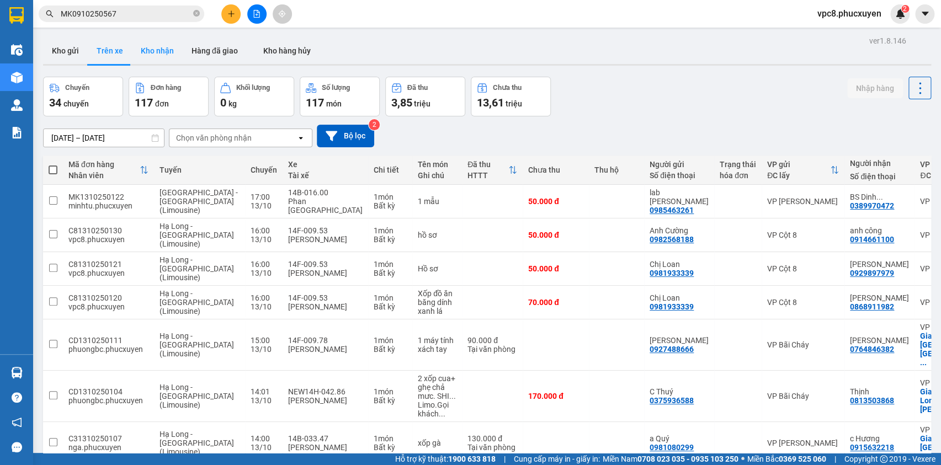
click at [157, 49] on button "Kho nhận" at bounding box center [157, 51] width 51 height 26
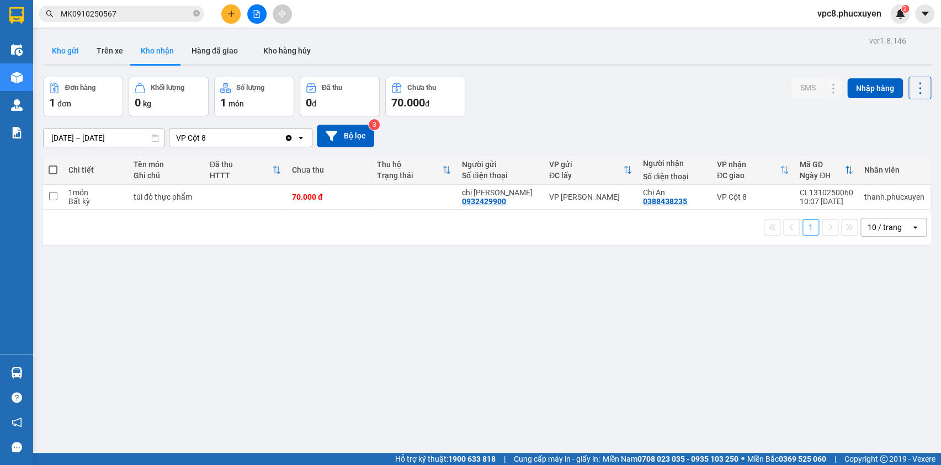
click at [51, 50] on button "Kho gửi" at bounding box center [65, 51] width 45 height 26
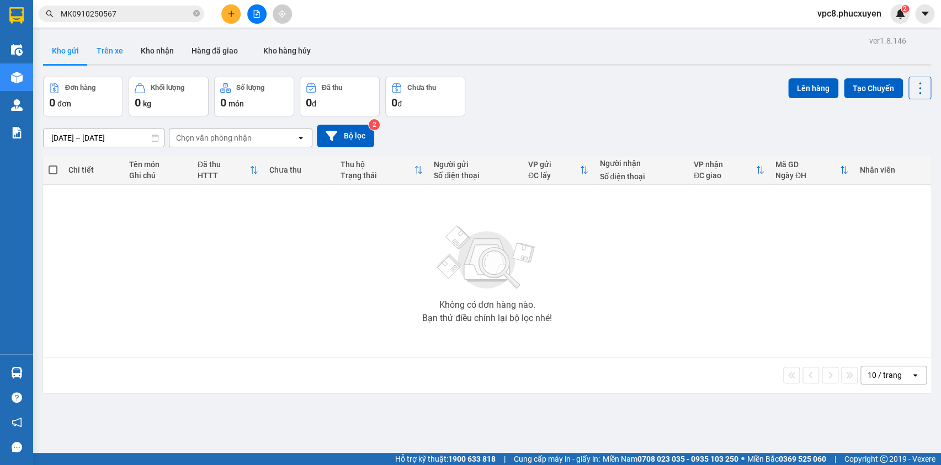
click at [106, 45] on button "Trên xe" at bounding box center [110, 51] width 44 height 26
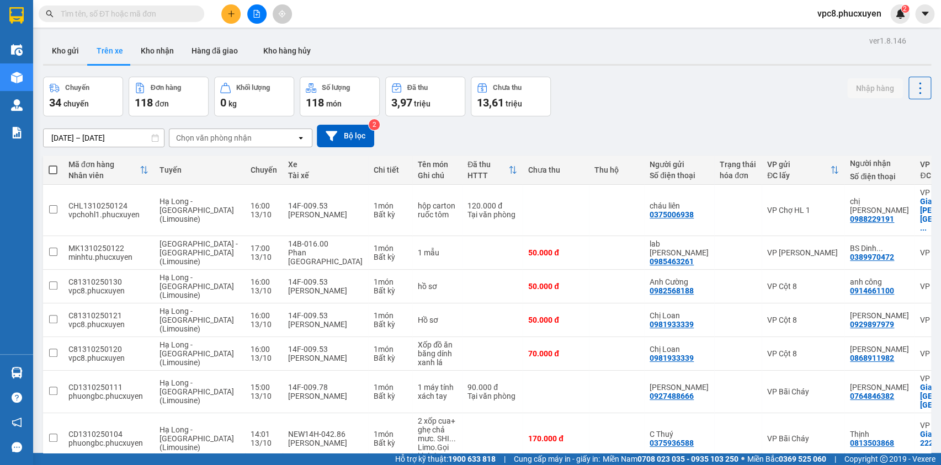
click at [591, 83] on div "Chuyến 34 chuyến Đơn hàng 118 đơn Khối lượng 0 kg Số lượng 118 món Đã thu 3,97 …" at bounding box center [487, 97] width 888 height 40
click at [601, 100] on div "Chuyến 34 chuyến Đơn hàng 118 đơn Khối lượng 0 kg Số lượng 118 món Đã thu 3,97 …" at bounding box center [487, 97] width 888 height 40
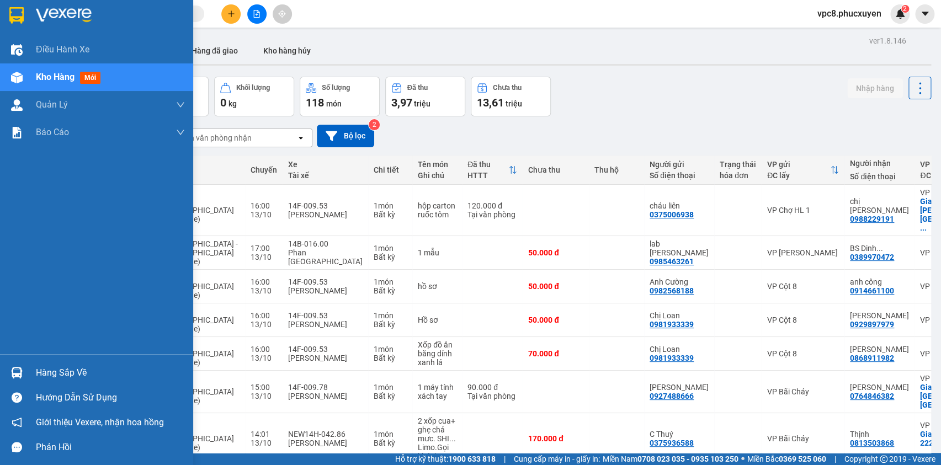
click at [12, 375] on img at bounding box center [17, 373] width 12 height 12
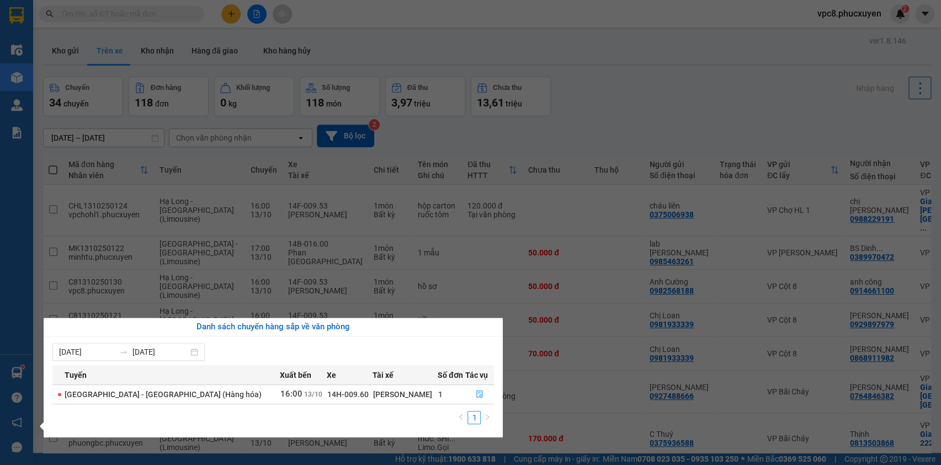
click at [671, 126] on section "Kết quả tìm kiếm ( 0 ) Bộ lọc No Data vpc8.phucxuyen 2 Điều hành xe Kho hàng mớ…" at bounding box center [470, 232] width 941 height 465
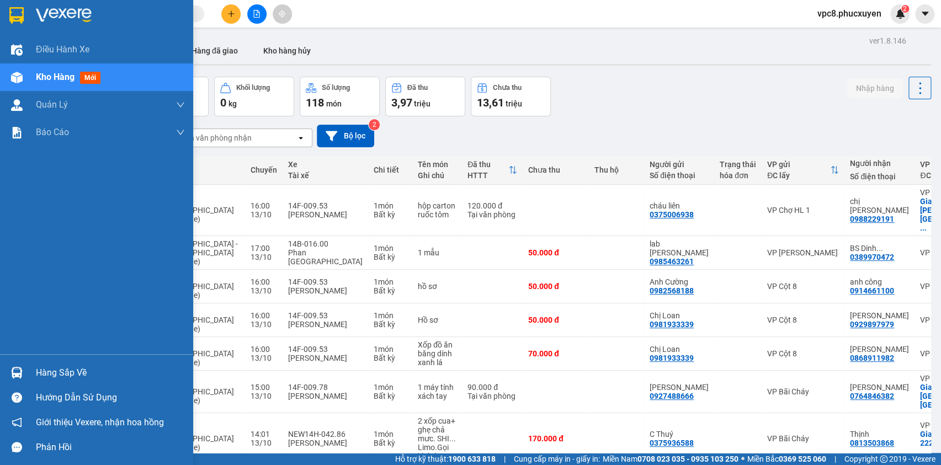
click at [9, 373] on div at bounding box center [16, 372] width 19 height 19
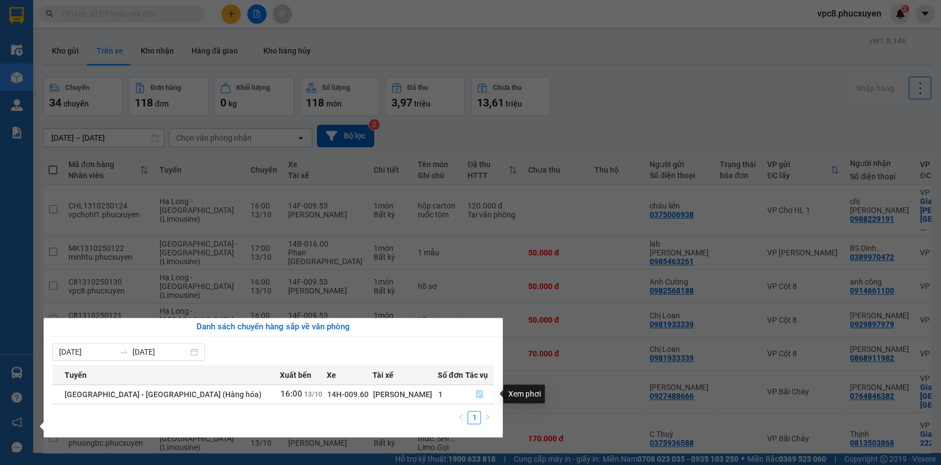
click at [476, 394] on icon "file-done" at bounding box center [479, 394] width 7 height 8
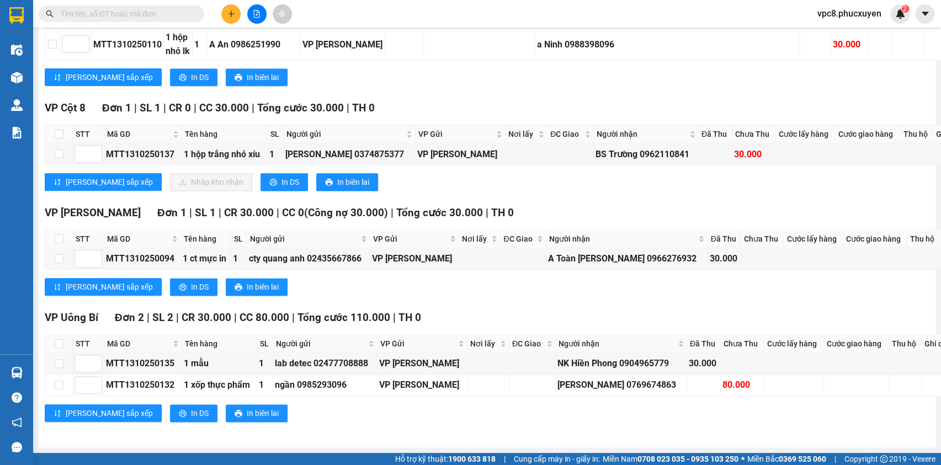
scroll to position [451, 0]
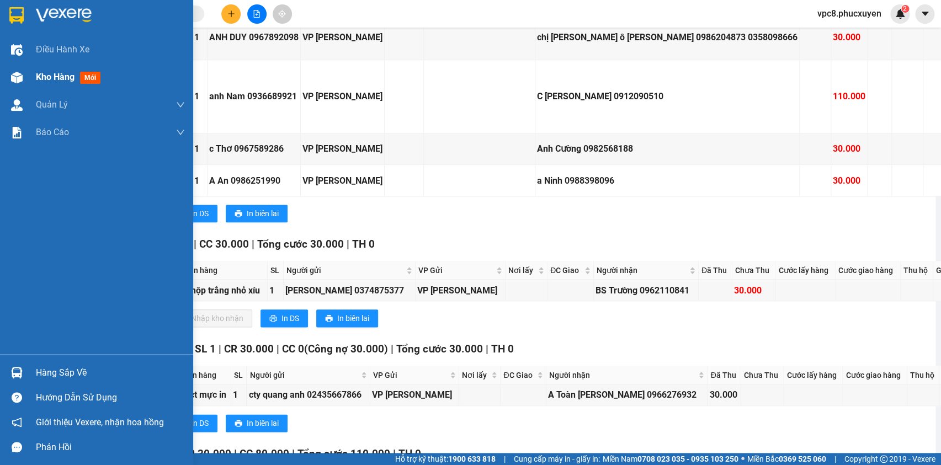
click at [16, 75] on img at bounding box center [17, 78] width 12 height 12
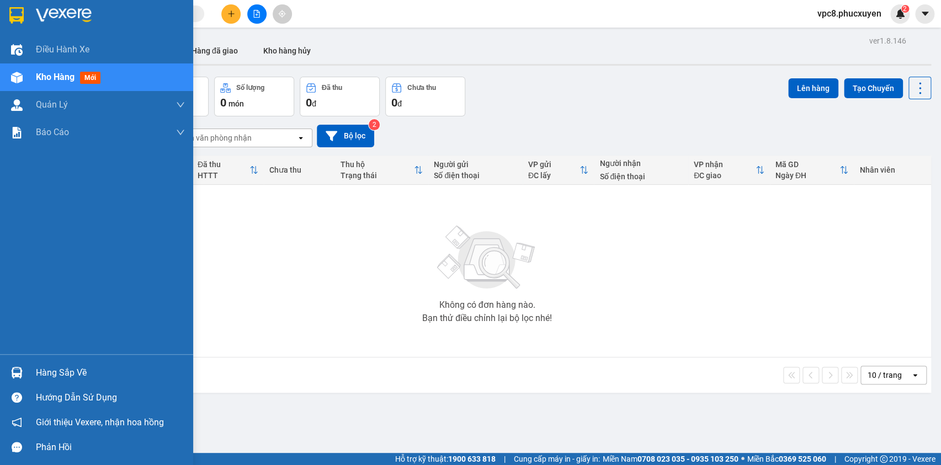
click at [22, 368] on img at bounding box center [17, 373] width 12 height 12
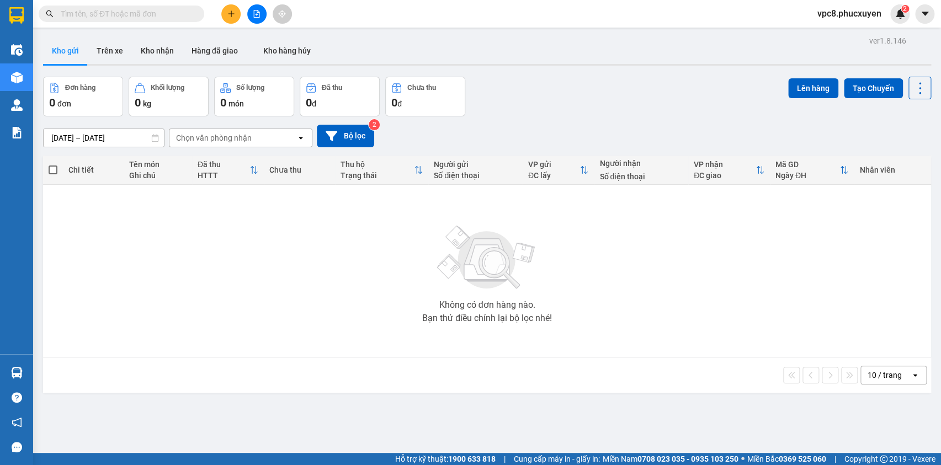
click at [524, 52] on section "Kết quả tìm kiếm ( 0 ) Bộ lọc No Data vpc8.phucxuyen 2 Điều hành xe Kho hàng mớ…" at bounding box center [470, 232] width 941 height 465
click at [120, 49] on button "Trên xe" at bounding box center [110, 51] width 44 height 26
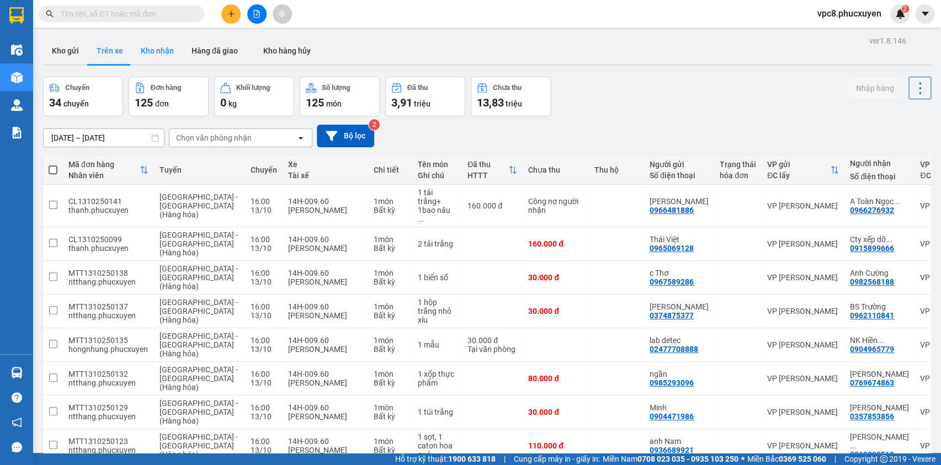
click at [151, 54] on button "Kho nhận" at bounding box center [157, 51] width 51 height 26
